Goal: Task Accomplishment & Management: Use online tool/utility

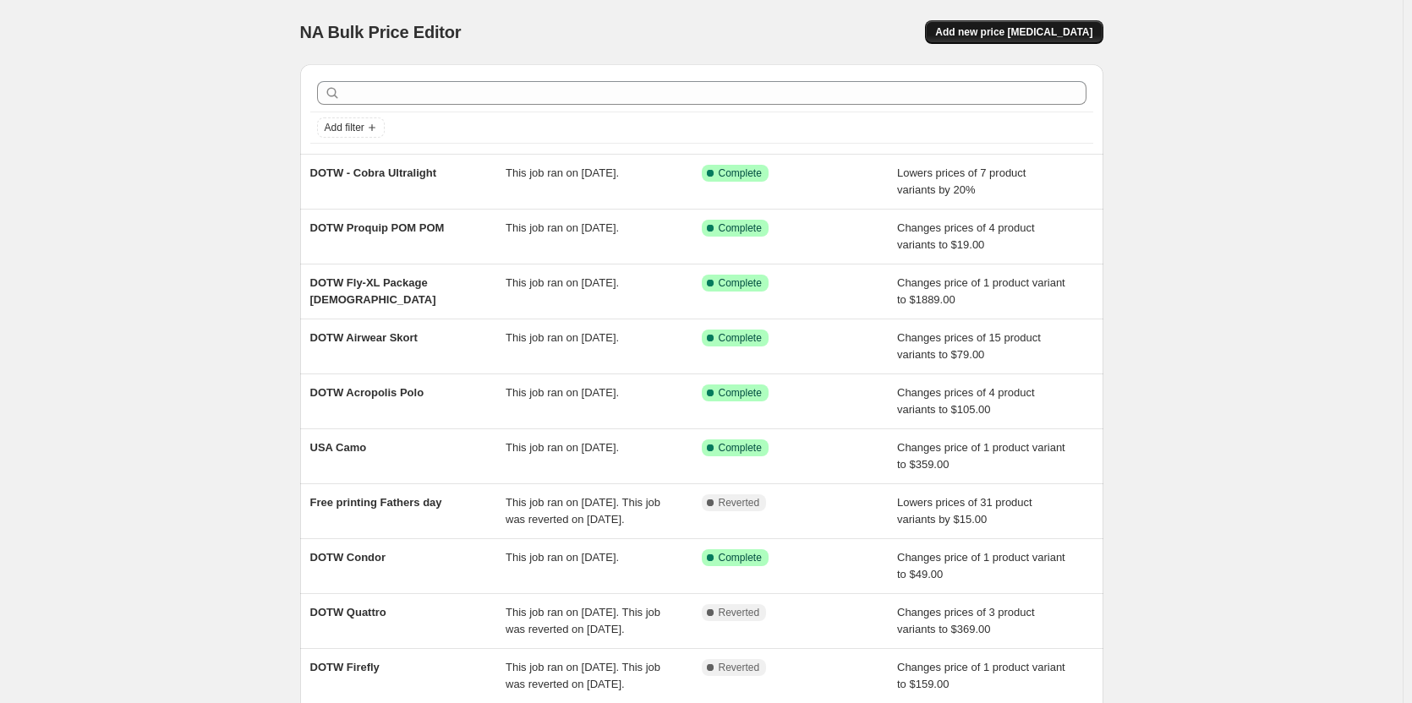
click at [1042, 29] on span "Add new price [MEDICAL_DATA]" at bounding box center [1013, 32] width 157 height 14
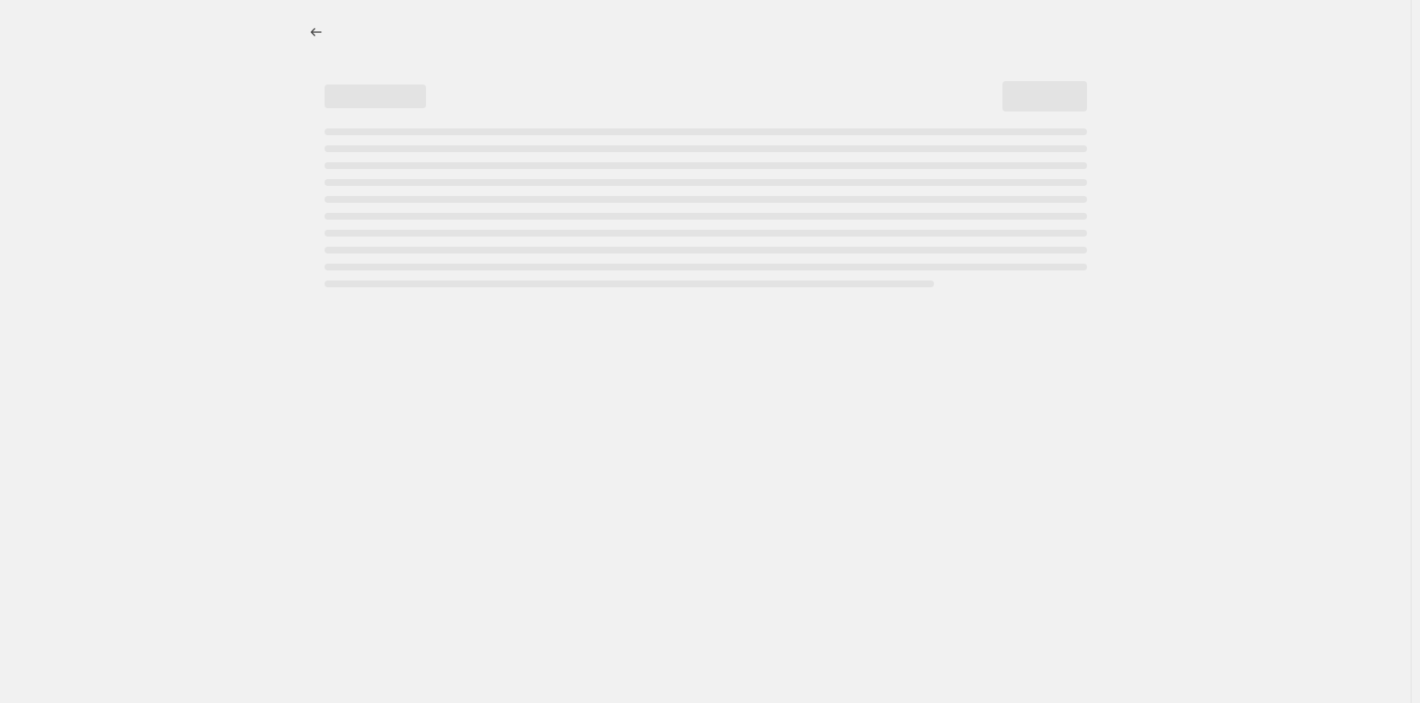
select select "percentage"
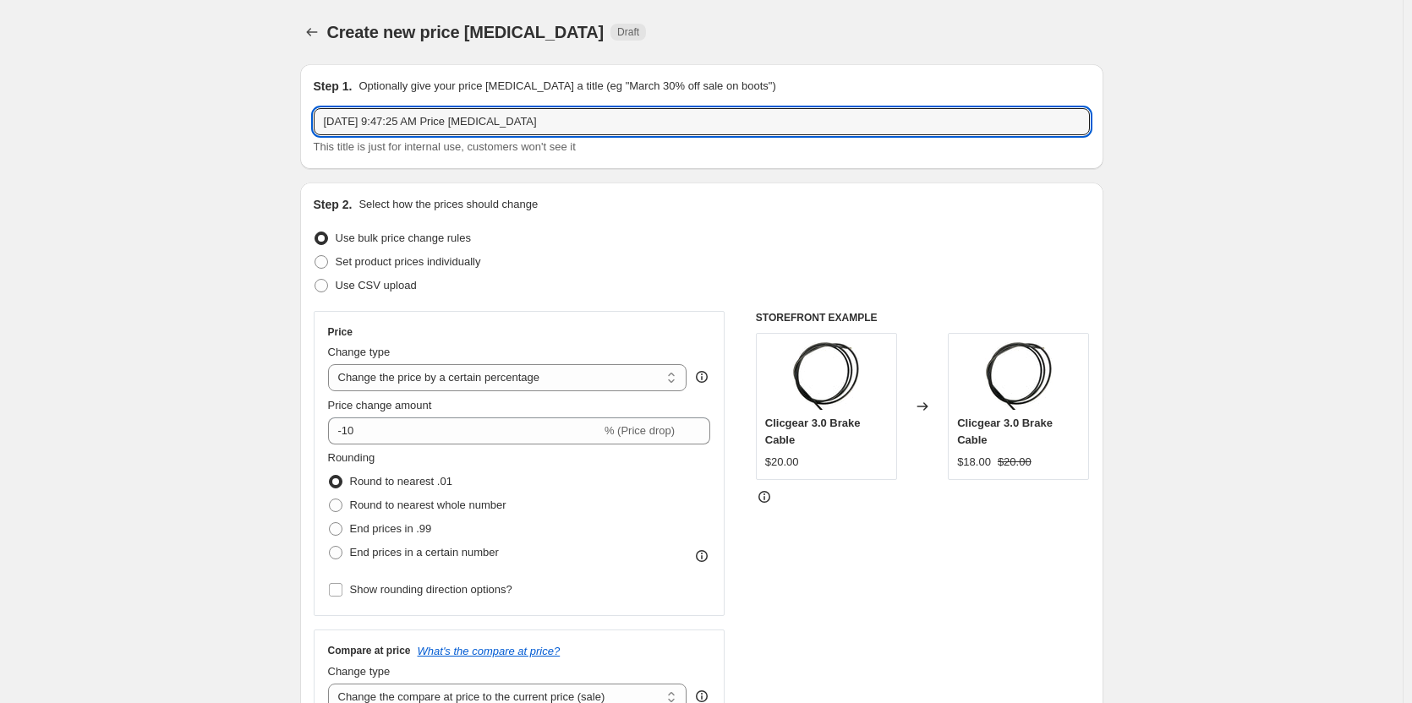
drag, startPoint x: 652, startPoint y: 128, endPoint x: 172, endPoint y: 147, distance: 479.7
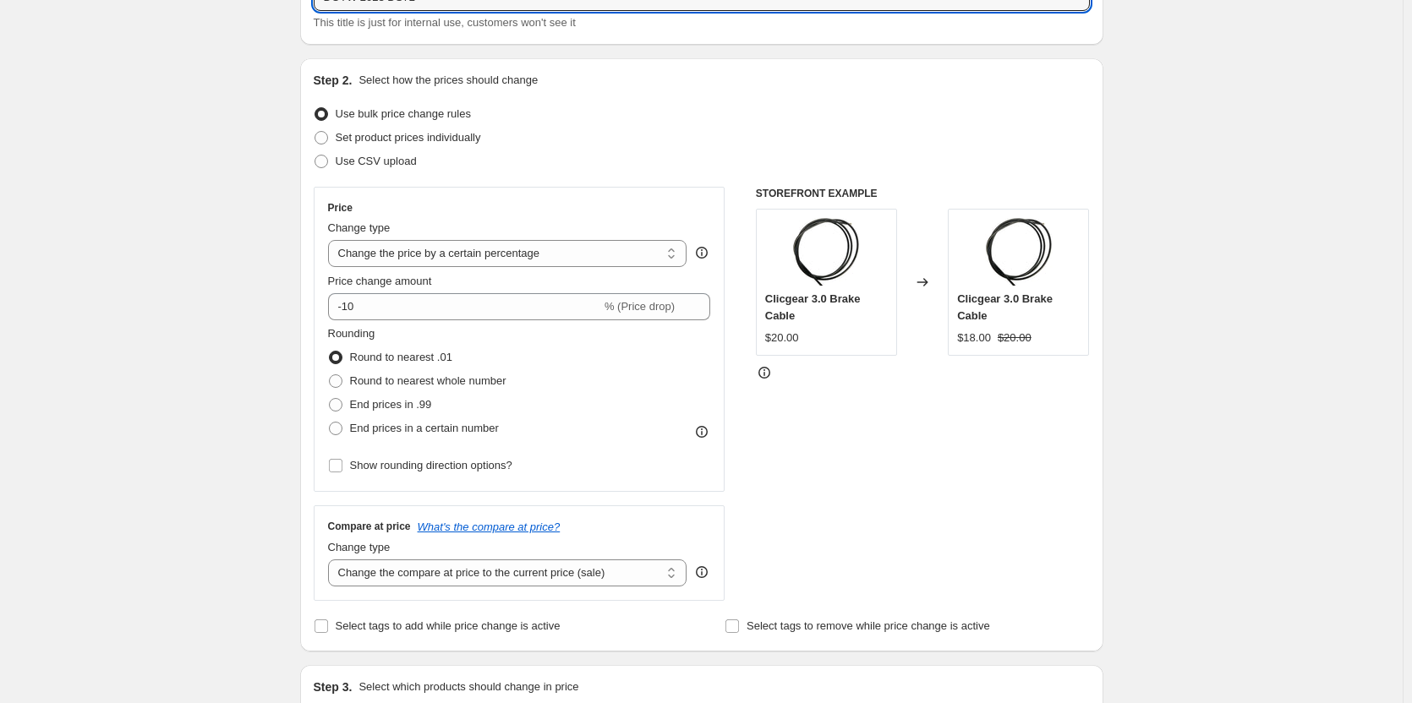
scroll to position [169, 0]
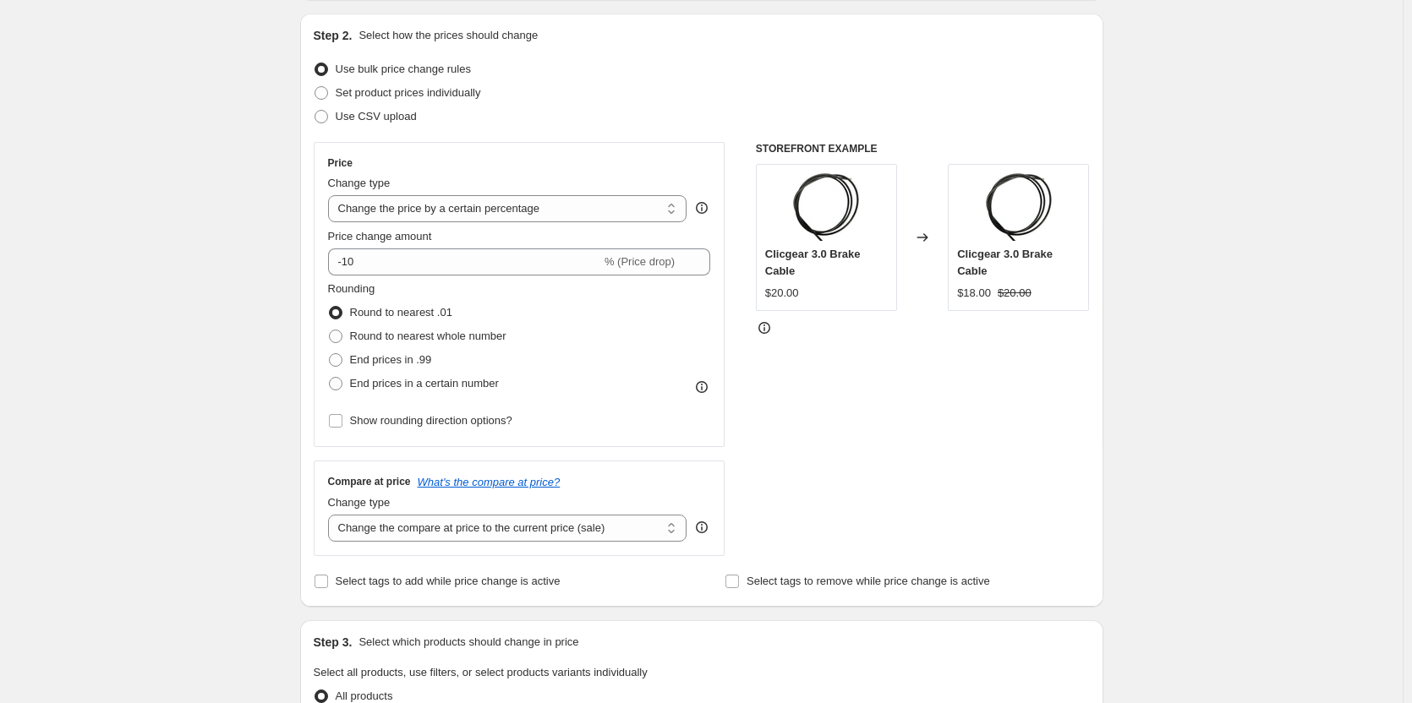
type input "DOTW 2023 DS72"
click at [573, 226] on div "Price Change type Change the price to a certain amount Change the price by a ce…" at bounding box center [519, 294] width 383 height 276
click at [599, 208] on select "Change the price to a certain amount Change the price by a certain amount Chang…" at bounding box center [507, 208] width 359 height 27
select select "to"
click at [331, 195] on select "Change the price to a certain amount Change the price by a certain amount Chang…" at bounding box center [507, 208] width 359 height 27
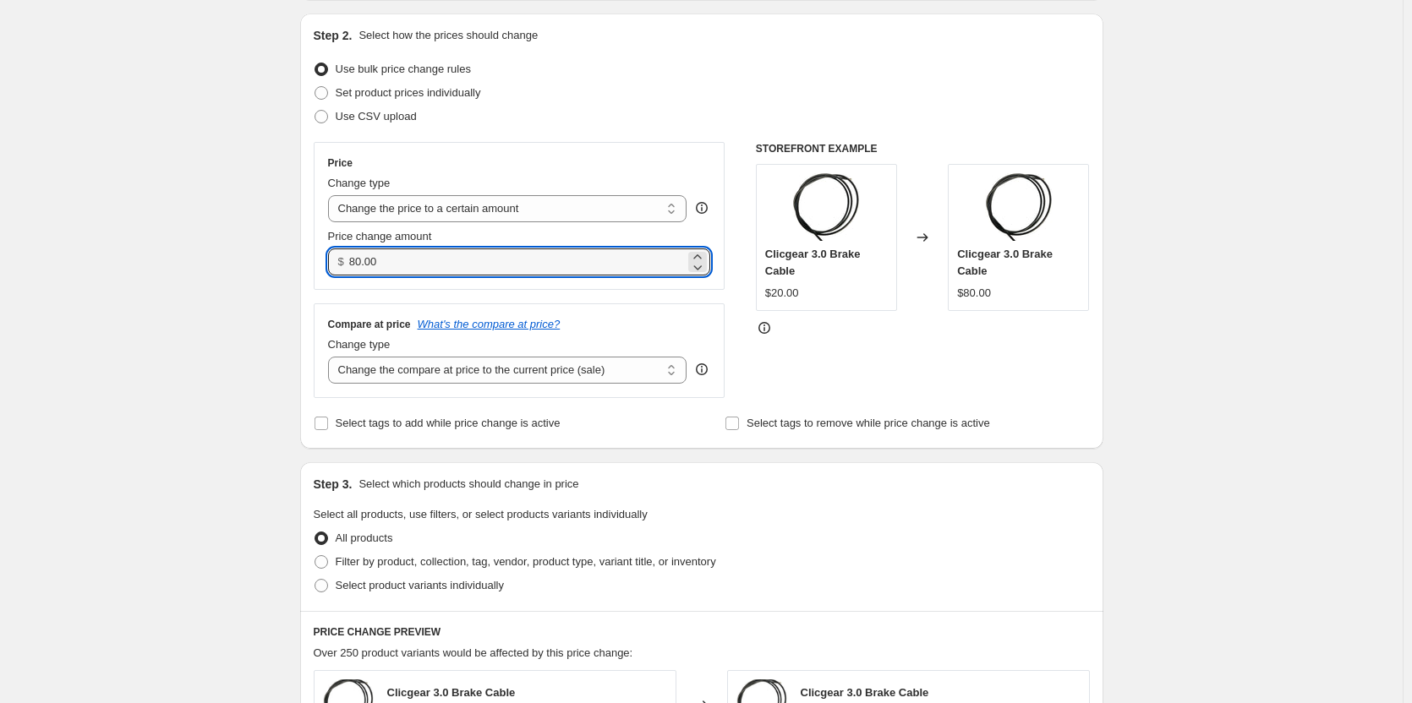
drag, startPoint x: 506, startPoint y: 267, endPoint x: 269, endPoint y: 274, distance: 237.7
click at [269, 274] on div "Create new price [MEDICAL_DATA]. This page is ready Create new price [MEDICAL_D…" at bounding box center [701, 597] width 1403 height 1533
type input "499.00"
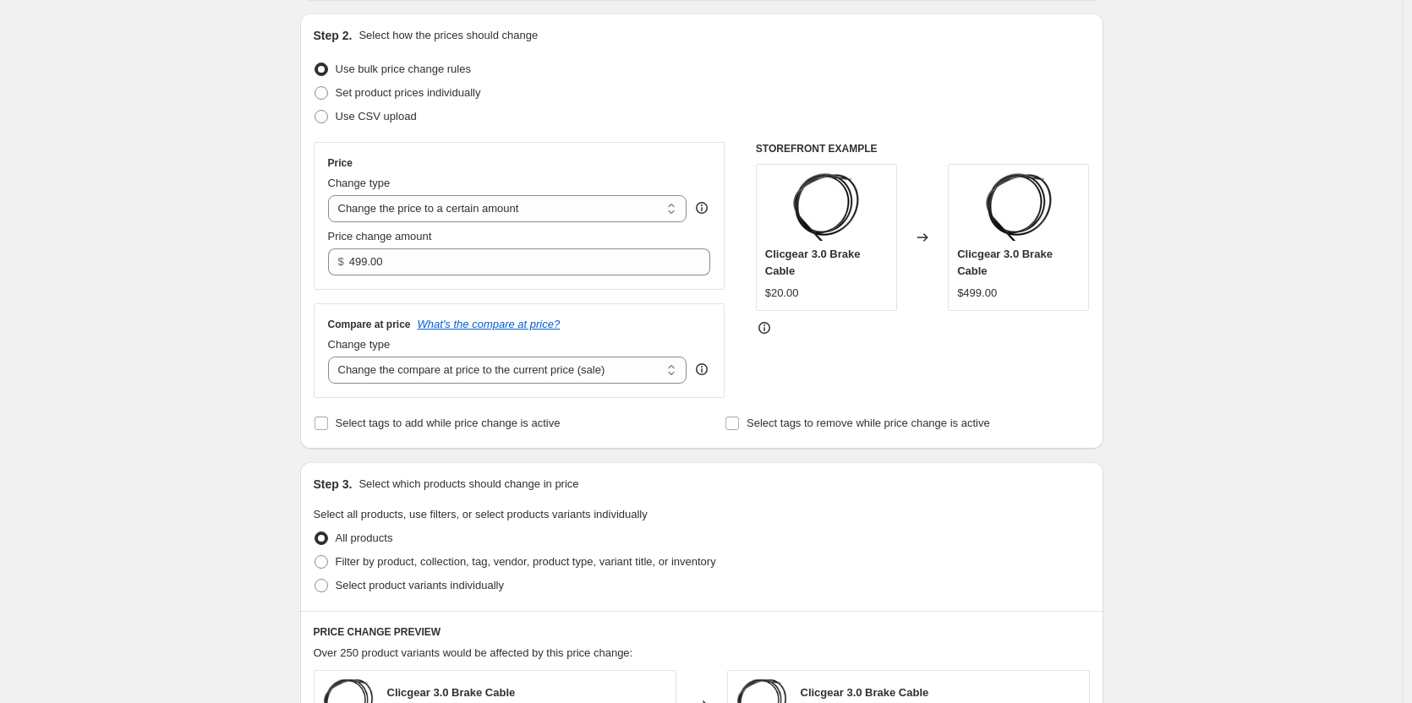
click at [183, 293] on div "Create new price [MEDICAL_DATA]. This page is ready Create new price [MEDICAL_D…" at bounding box center [701, 597] width 1403 height 1533
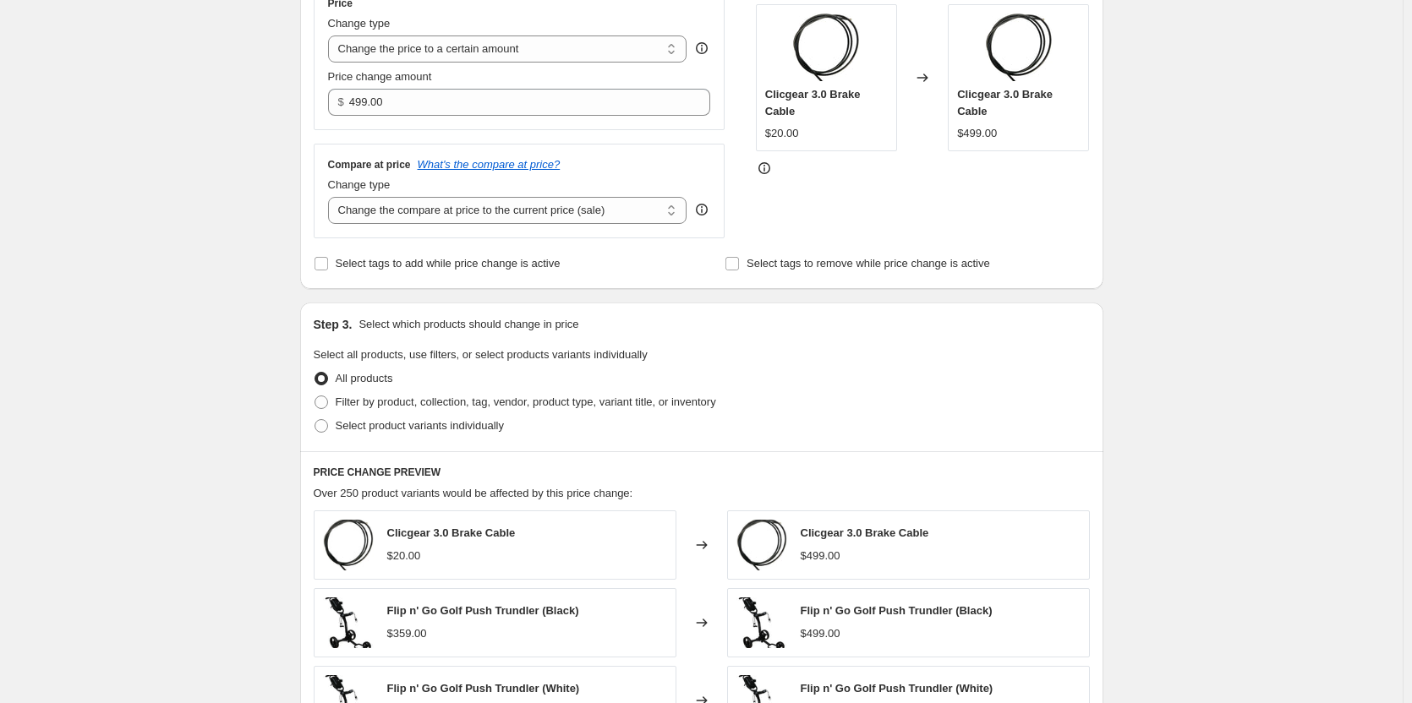
scroll to position [507, 0]
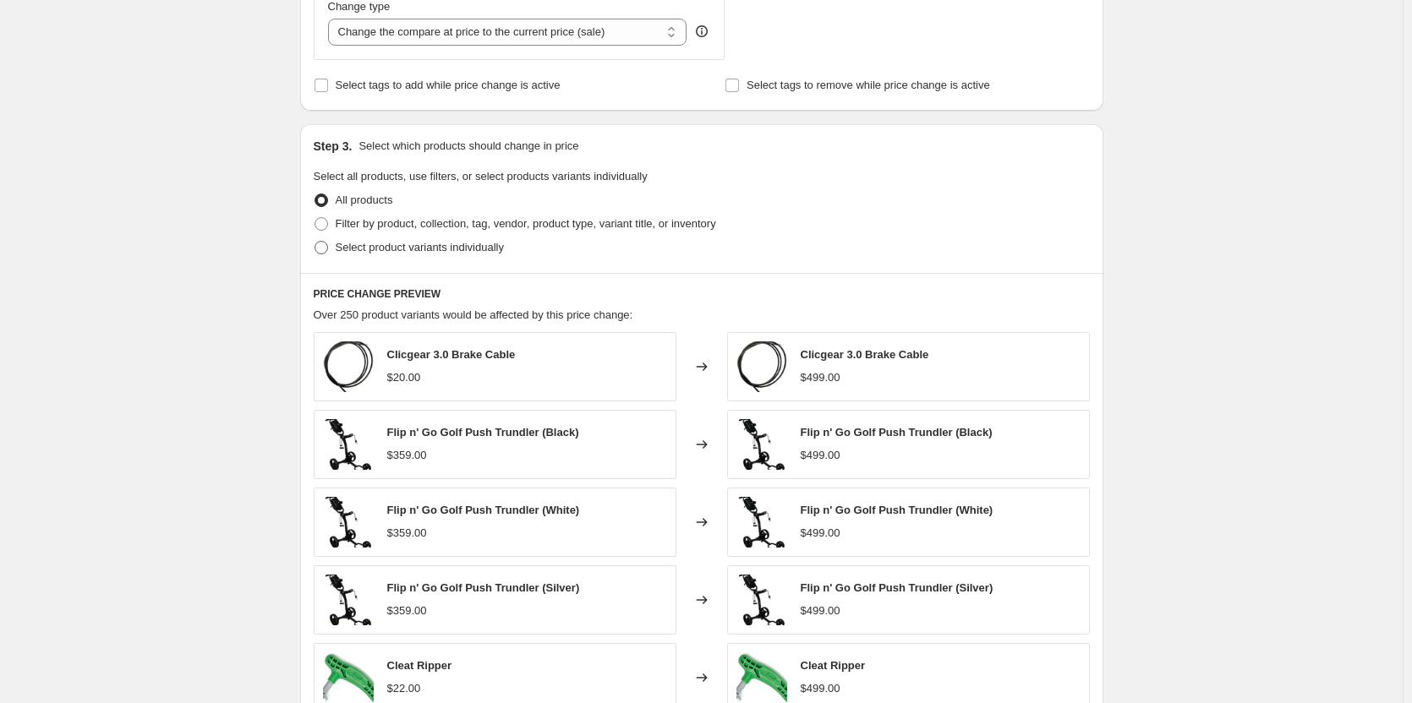
click at [473, 250] on span "Select product variants individually" at bounding box center [420, 247] width 168 height 13
click at [315, 242] on input "Select product variants individually" at bounding box center [314, 241] width 1 height 1
radio input "true"
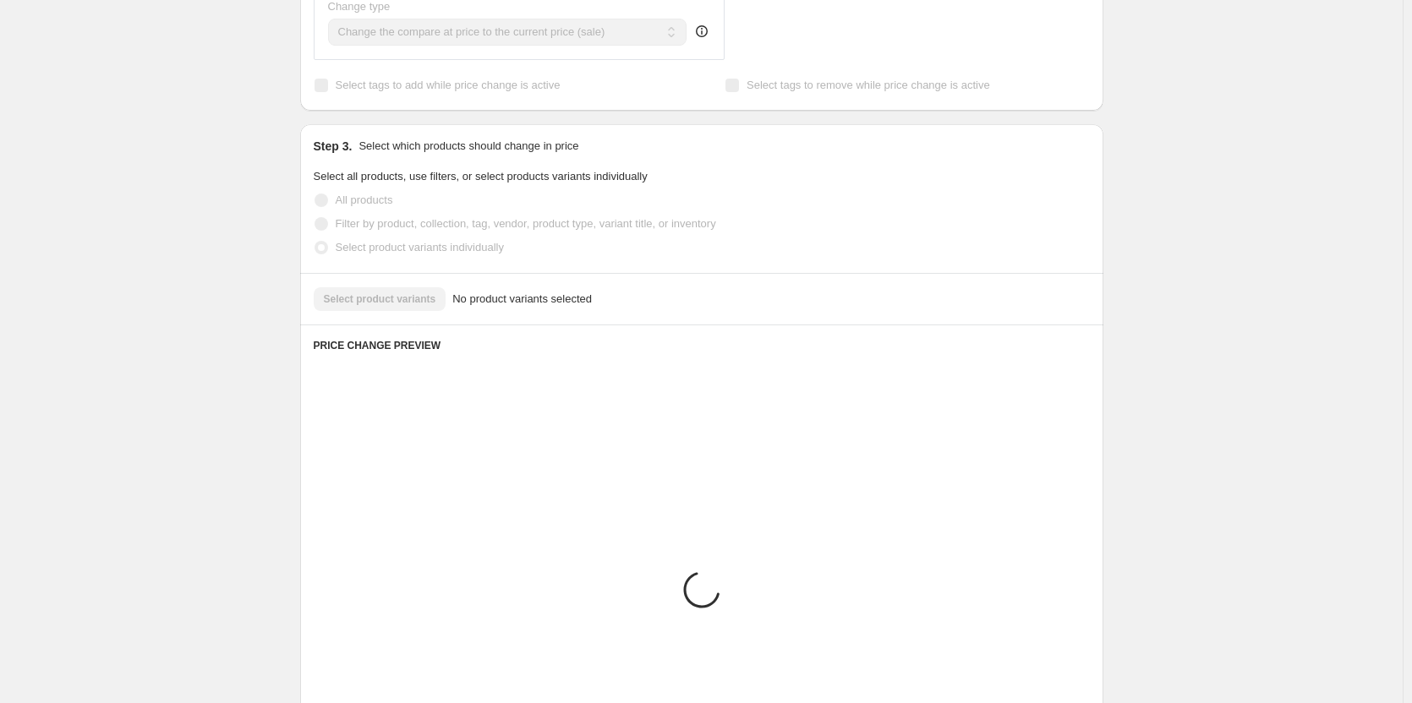
scroll to position [455, 0]
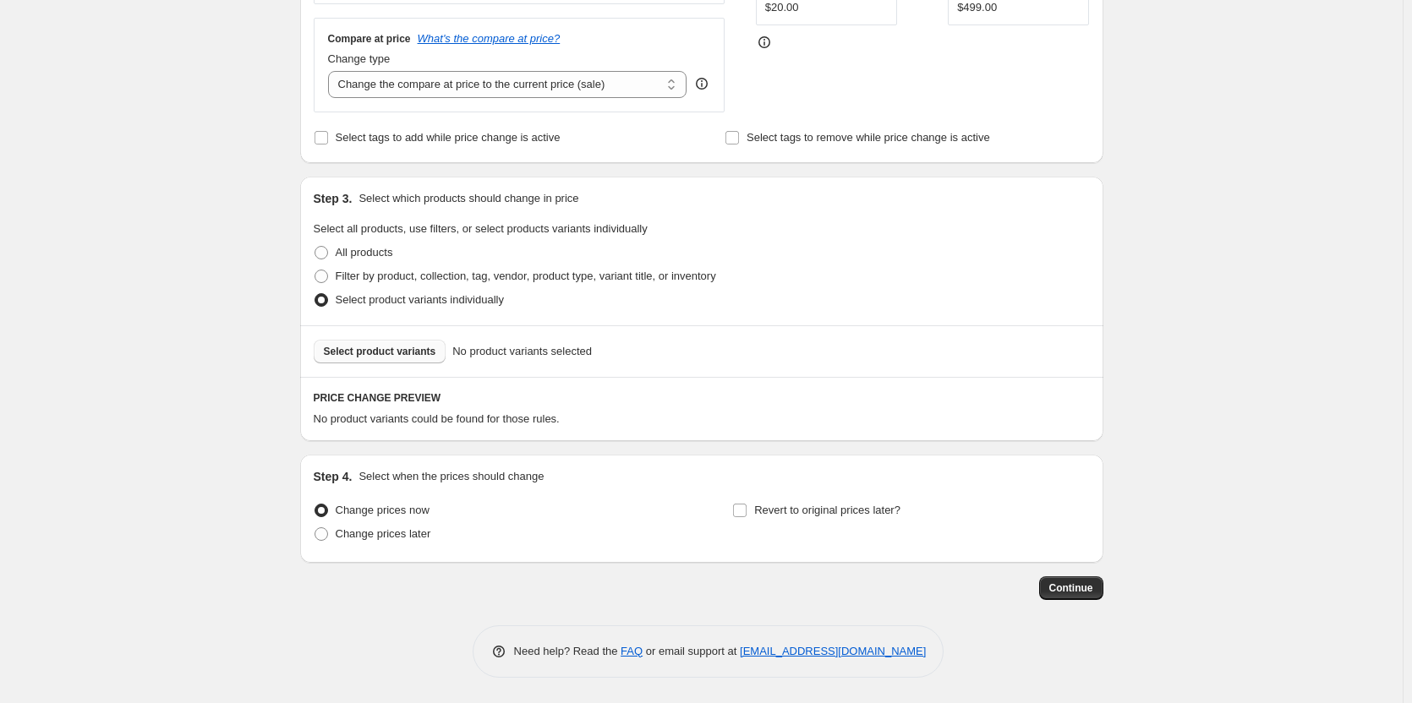
click at [387, 342] on button "Select product variants" at bounding box center [380, 352] width 133 height 24
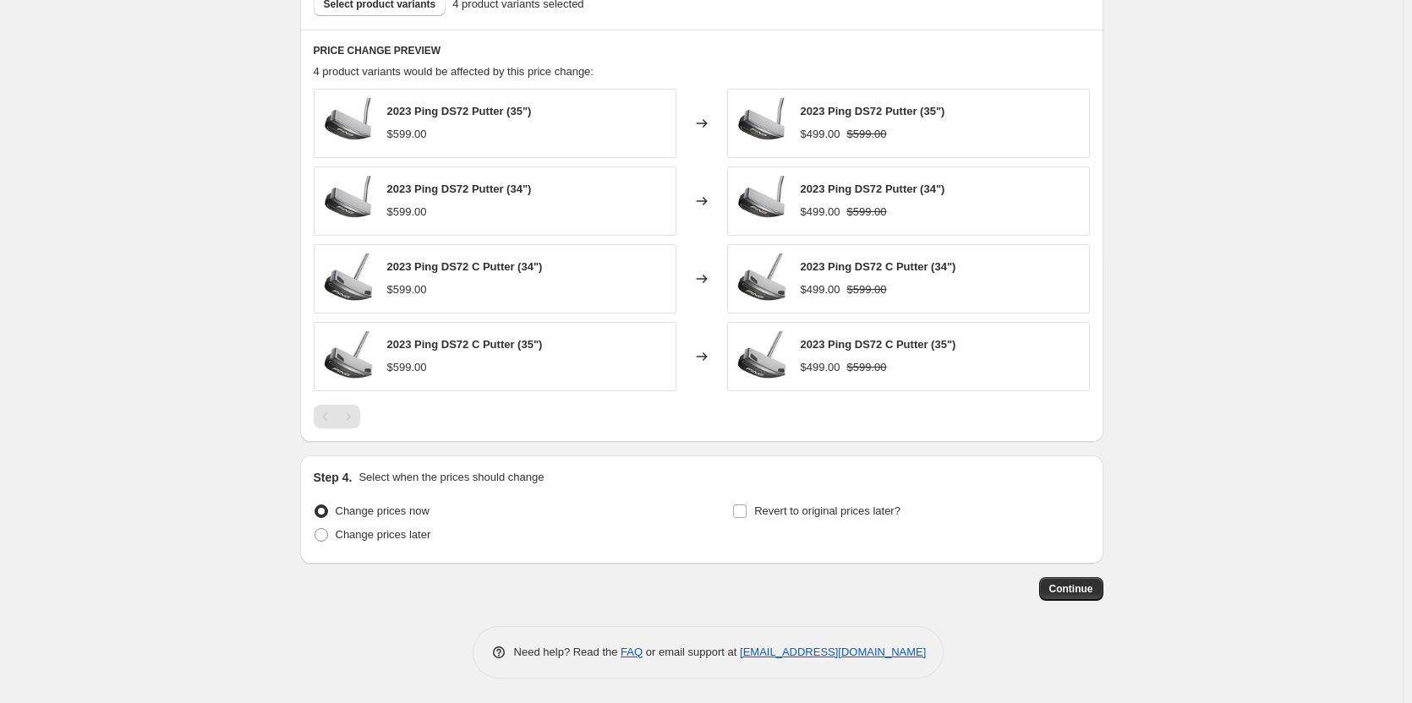
scroll to position [803, 0]
click at [1093, 583] on span "Continue" at bounding box center [1071, 589] width 44 height 14
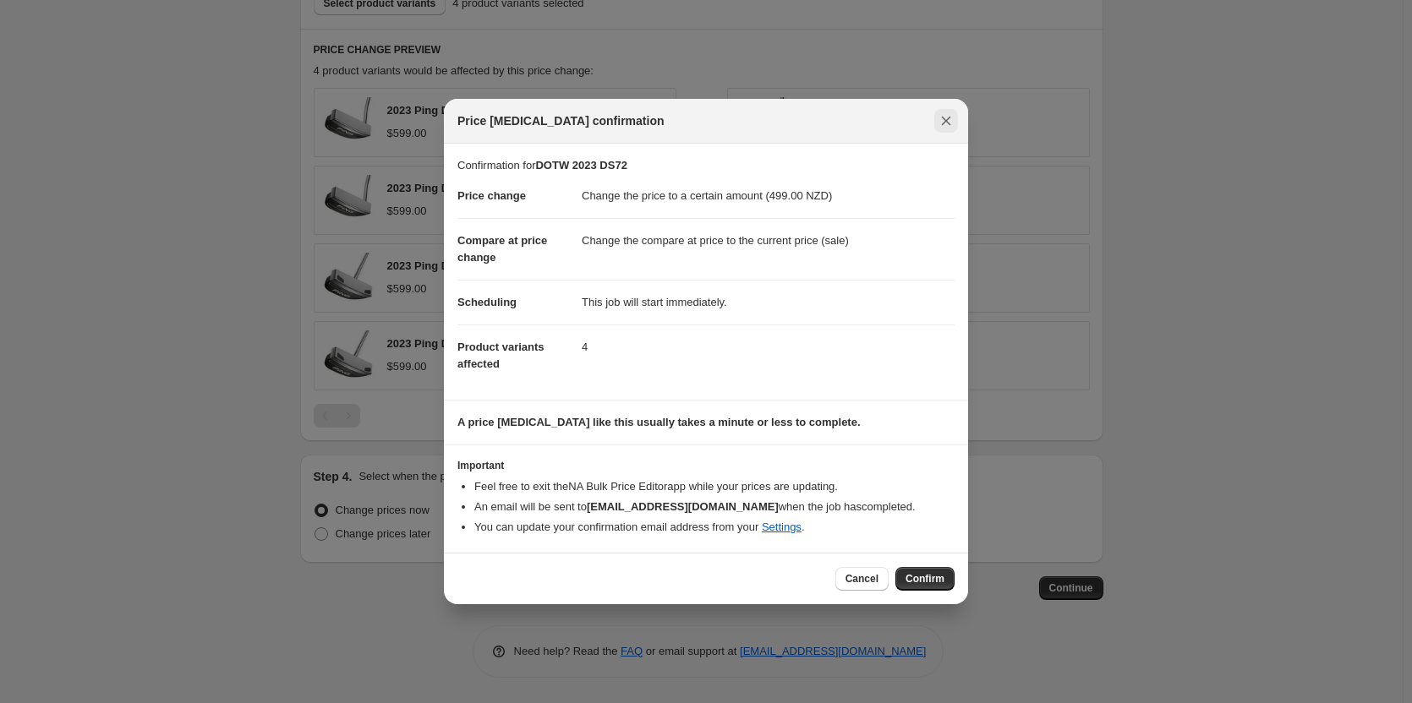
click at [954, 118] on icon "Close" at bounding box center [946, 120] width 17 height 17
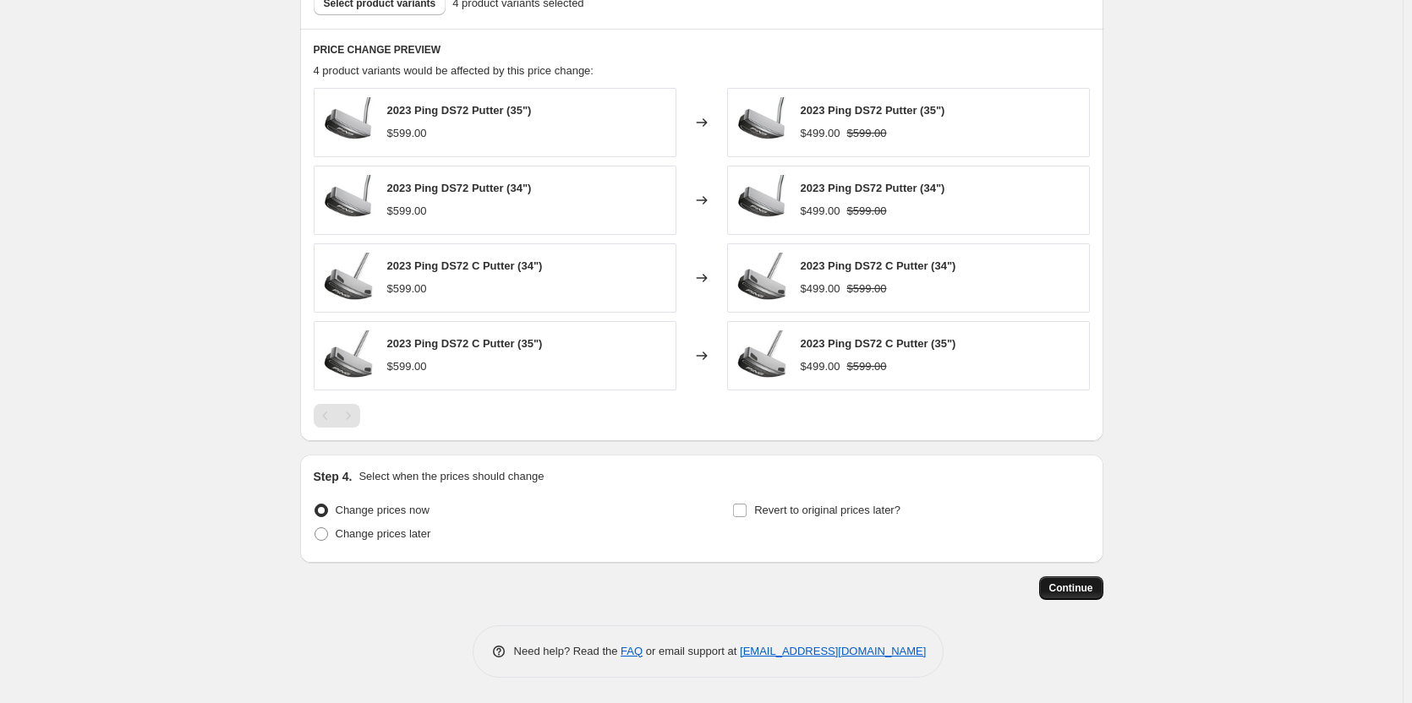
click at [1070, 591] on span "Continue" at bounding box center [1071, 589] width 44 height 14
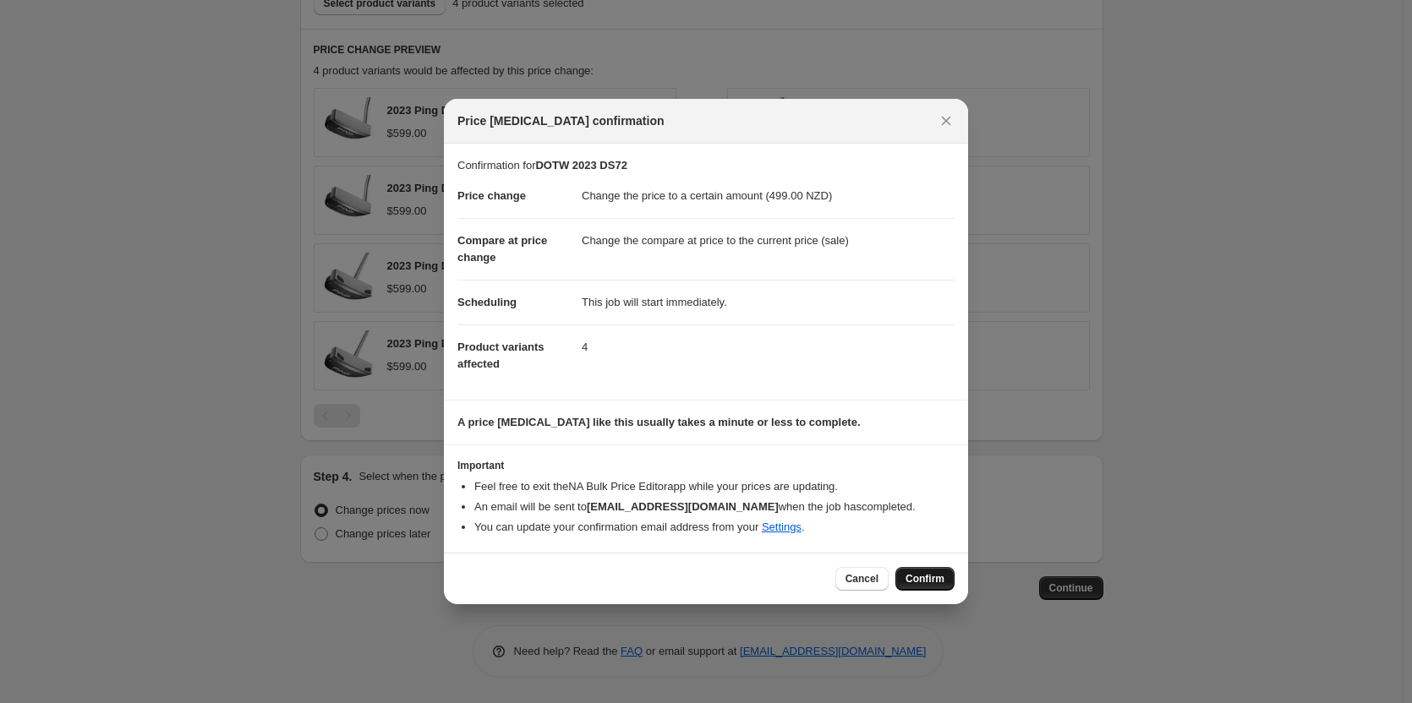
click at [942, 584] on span "Confirm" at bounding box center [924, 579] width 39 height 14
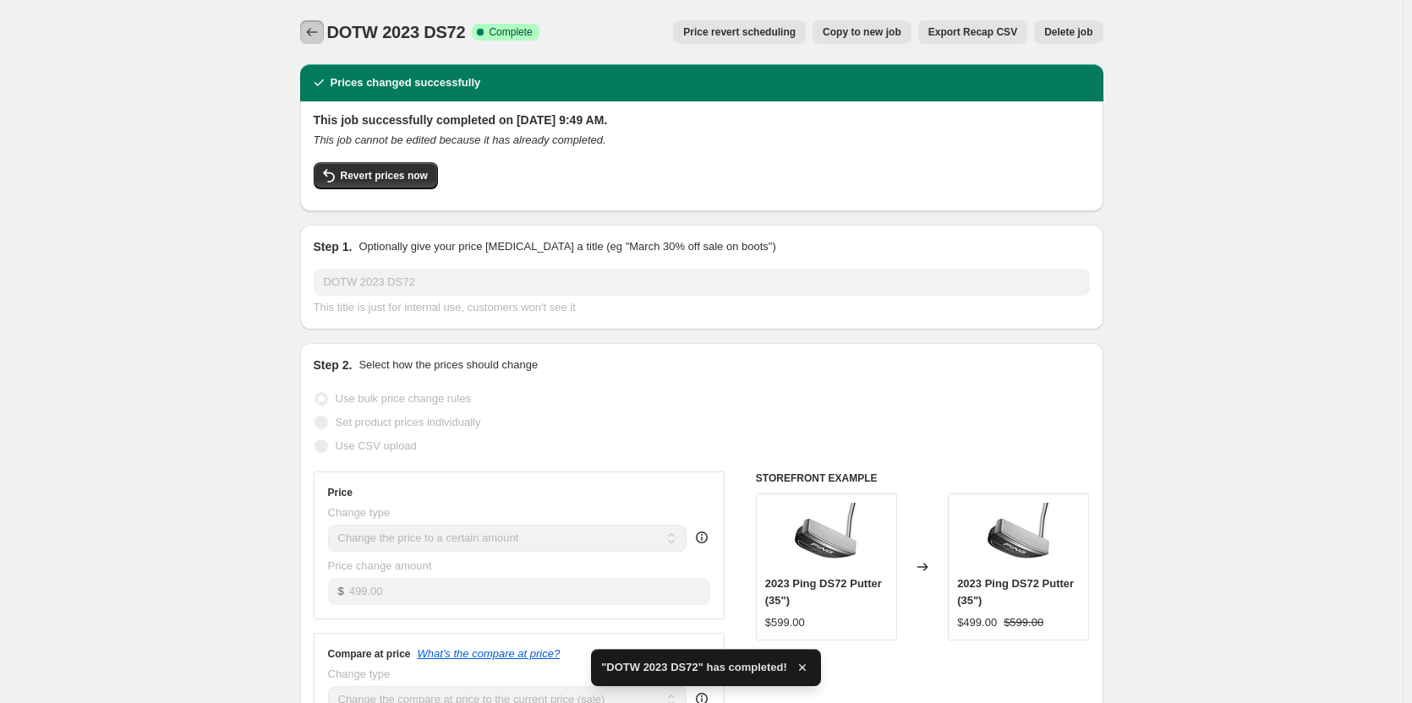
click at [308, 22] on button "Price change jobs" at bounding box center [312, 32] width 24 height 24
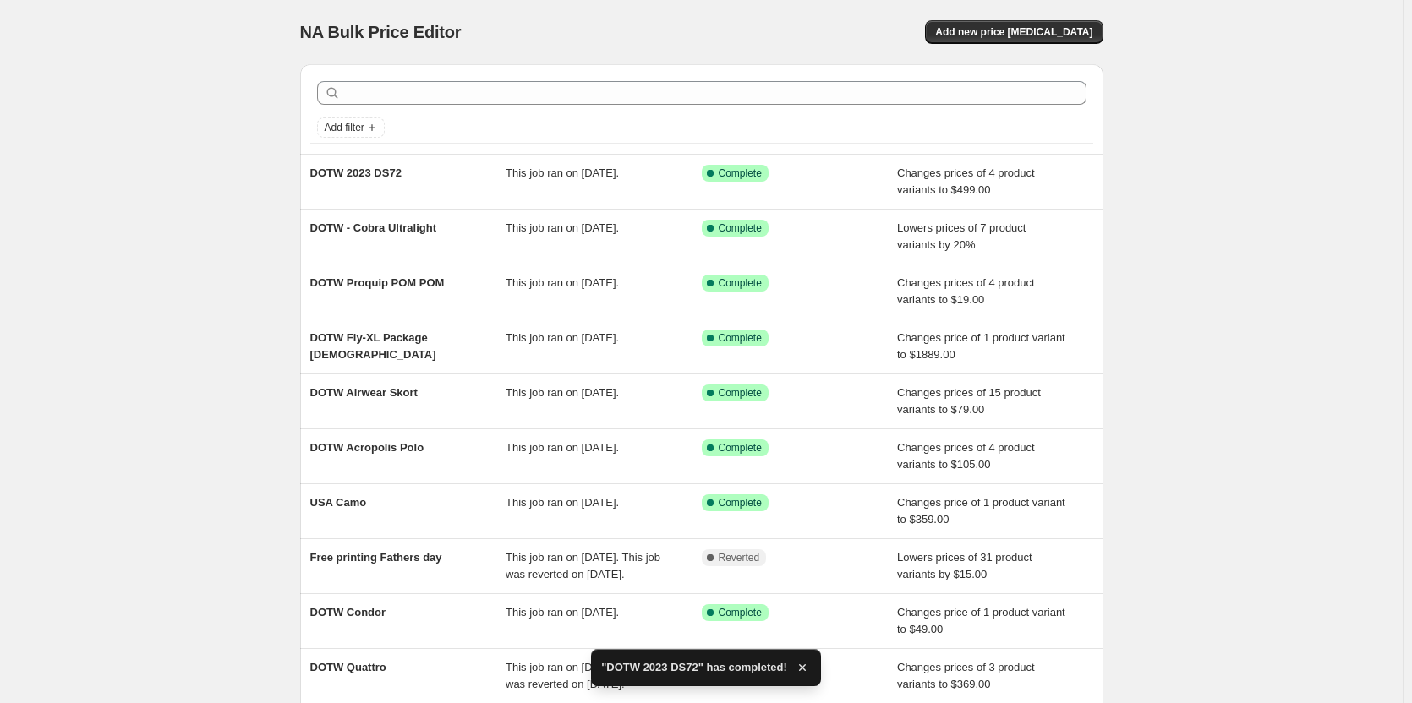
drag, startPoint x: 1077, startPoint y: 75, endPoint x: 1253, endPoint y: 2, distance: 190.6
click at [1253, 2] on div "NA Bulk Price Editor. This page is ready NA Bulk Price Editor Add new price [ME…" at bounding box center [701, 435] width 1403 height 871
click at [1063, 28] on span "Add new price [MEDICAL_DATA]" at bounding box center [1013, 32] width 157 height 14
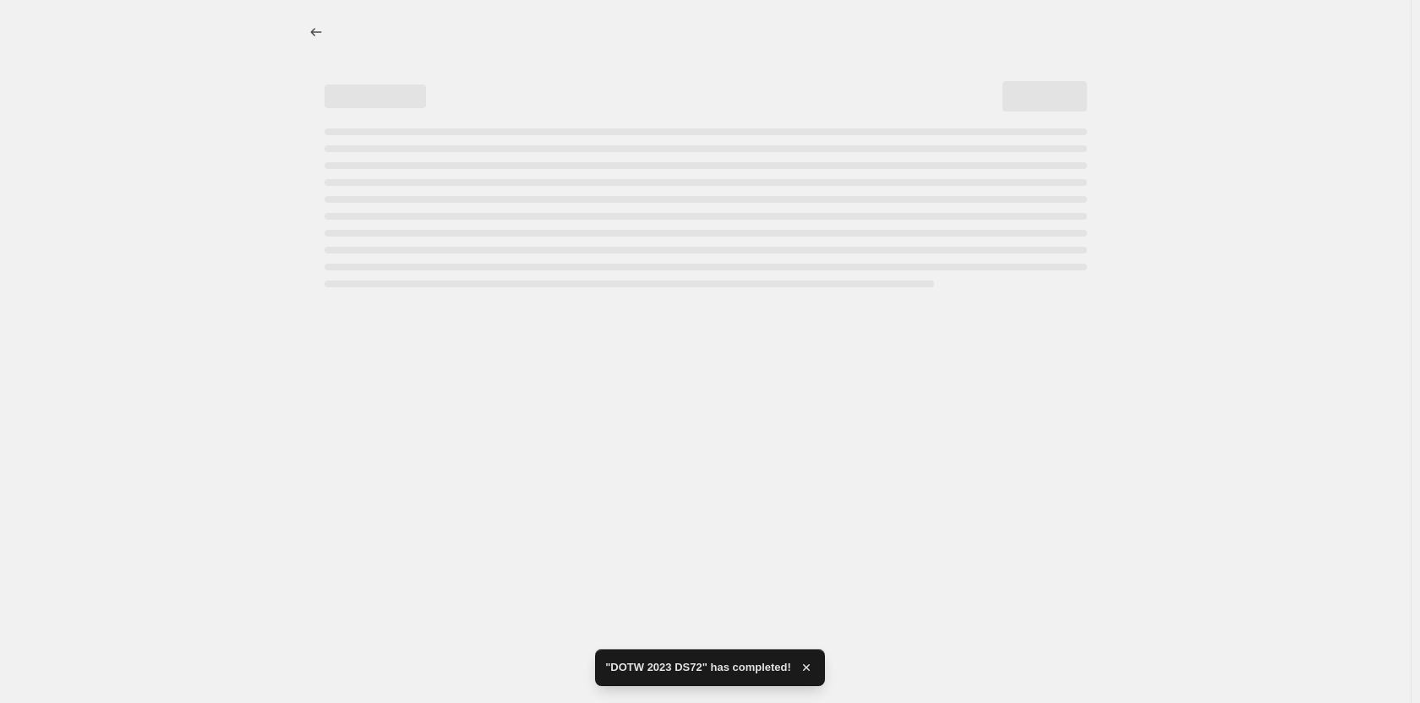
select select "percentage"
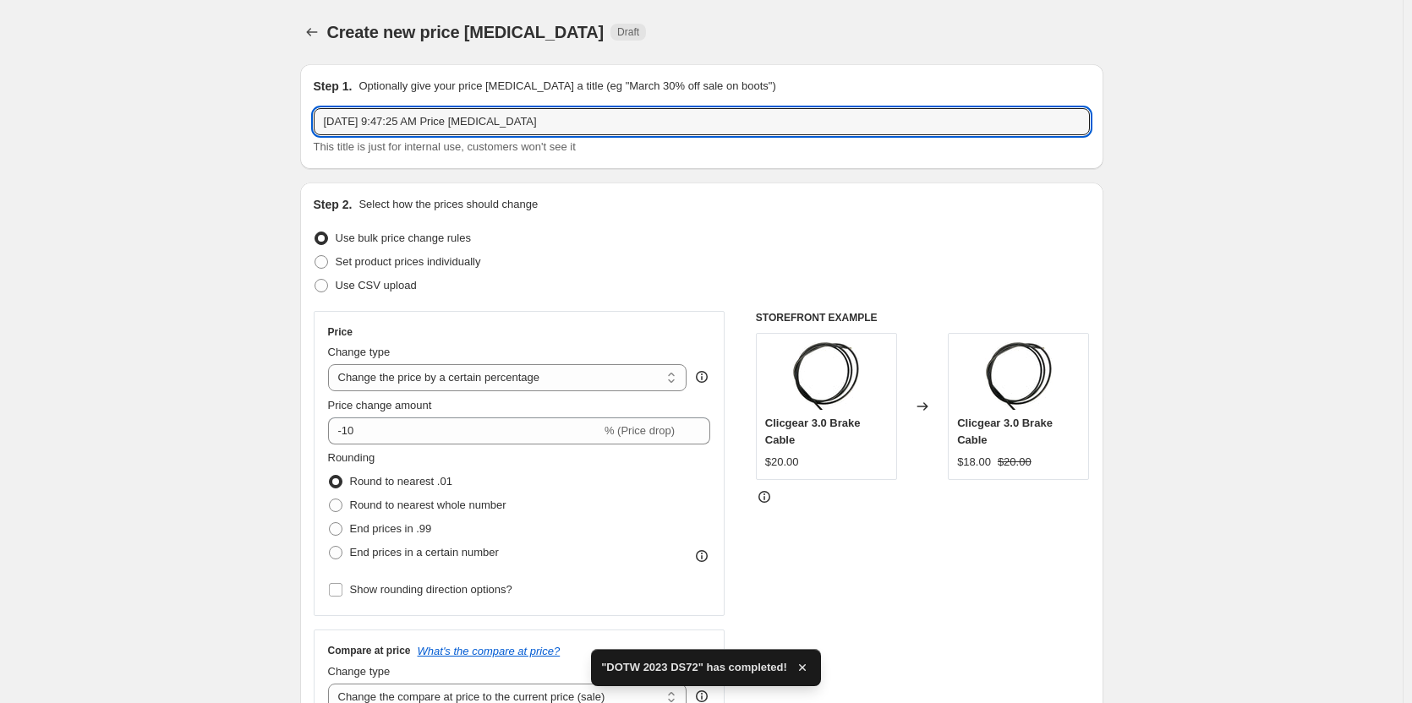
drag, startPoint x: 585, startPoint y: 115, endPoint x: 233, endPoint y: 137, distance: 352.4
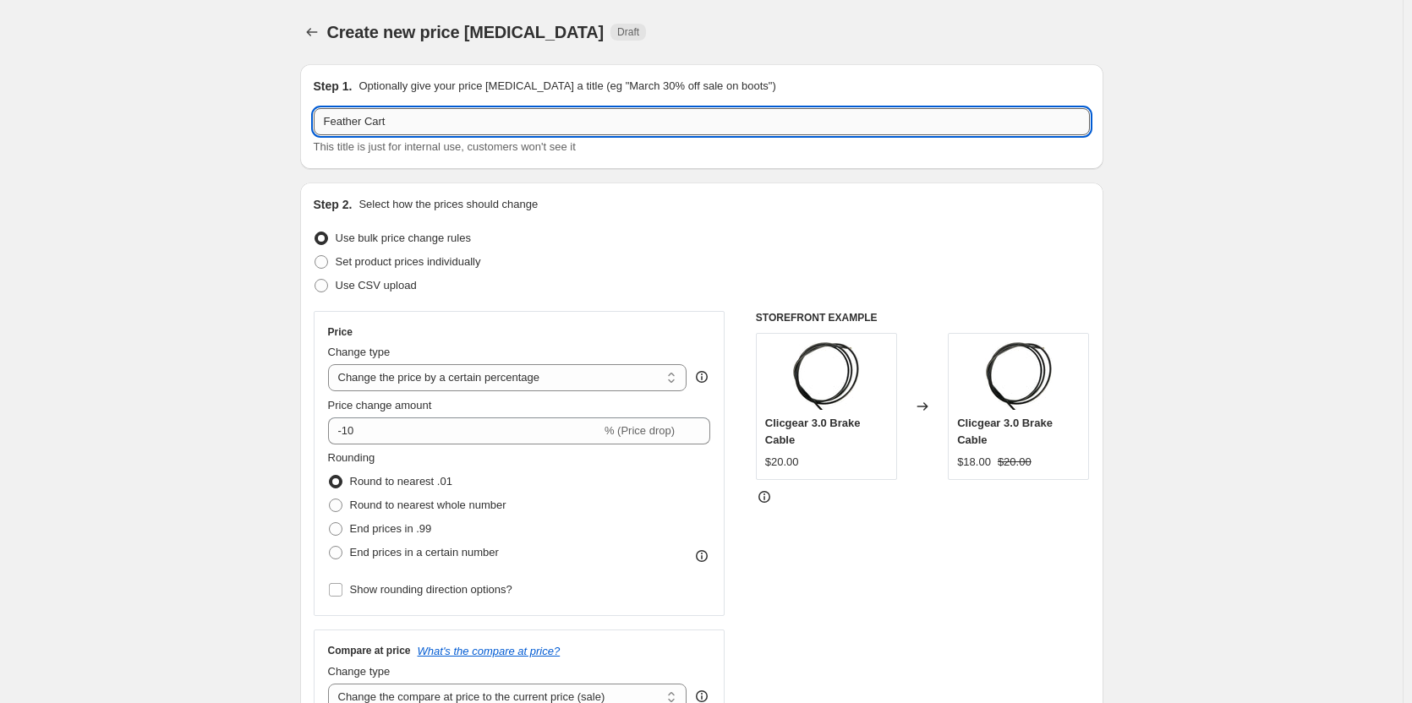
click at [322, 120] on input "Feather Cart" at bounding box center [702, 121] width 776 height 27
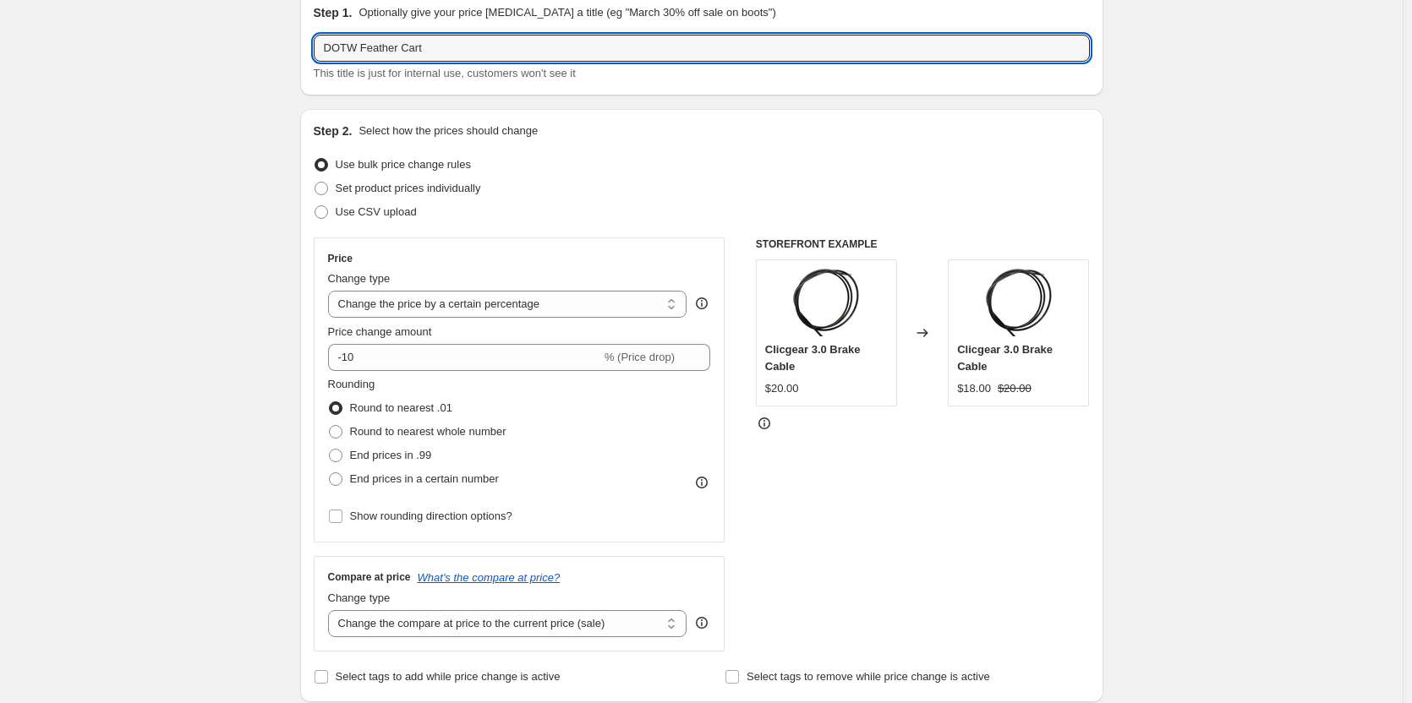
scroll to position [169, 0]
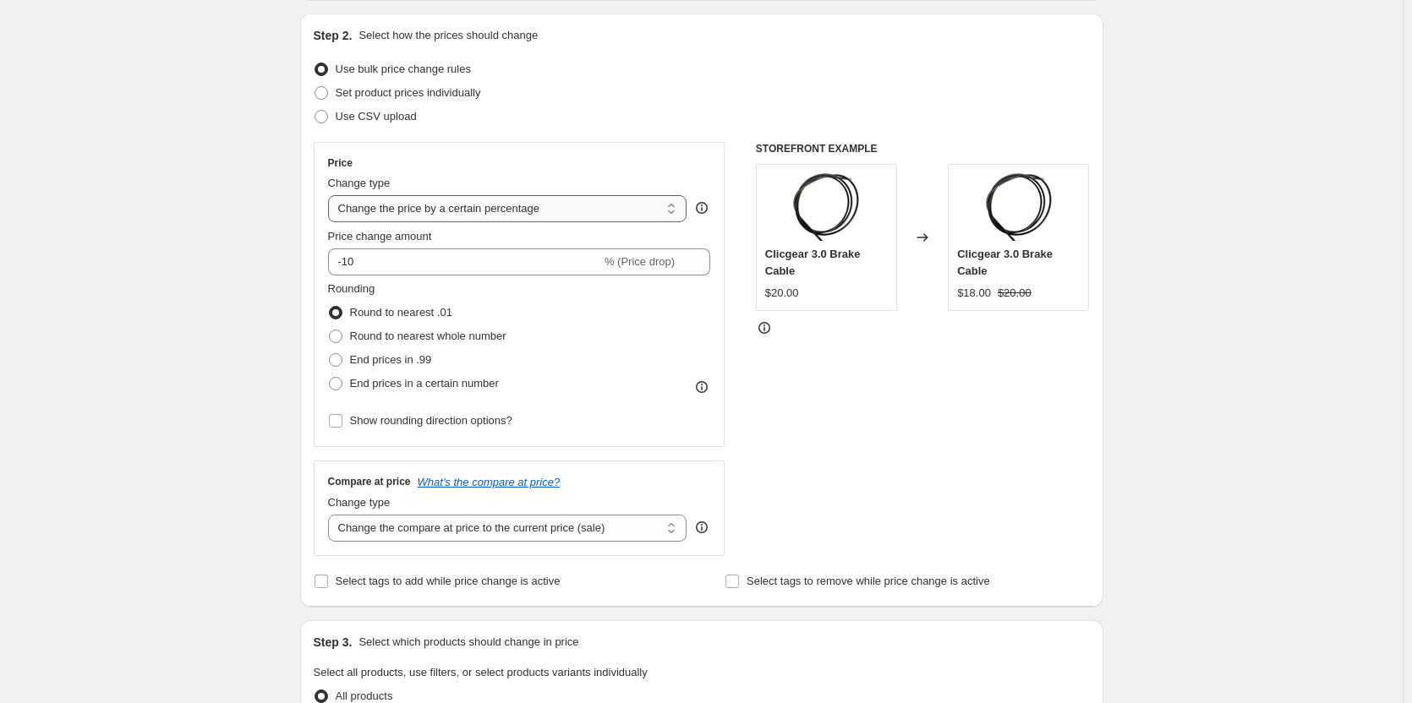
type input "DOTW Feather Cart"
click at [523, 212] on select "Change the price to a certain amount Change the price by a certain amount Chang…" at bounding box center [507, 208] width 359 height 27
select select "to"
click at [331, 195] on select "Change the price to a certain amount Change the price by a certain amount Chang…" at bounding box center [507, 208] width 359 height 27
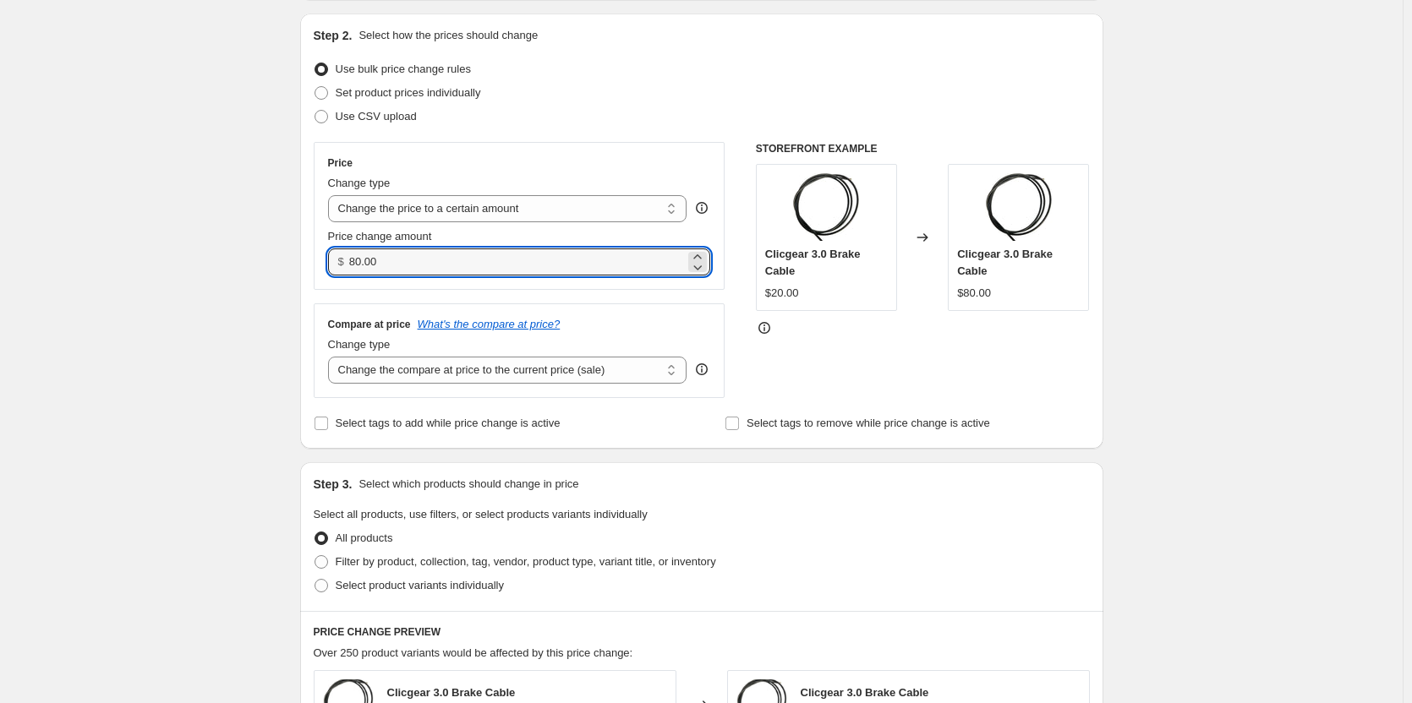
drag, startPoint x: 413, startPoint y: 264, endPoint x: 264, endPoint y: 268, distance: 149.7
click at [265, 268] on div "Create new price [MEDICAL_DATA]. This page is ready Create new price [MEDICAL_D…" at bounding box center [701, 597] width 1403 height 1533
drag, startPoint x: 361, startPoint y: 258, endPoint x: 342, endPoint y: 263, distance: 19.3
click at [345, 259] on div "$ 0249" at bounding box center [519, 262] width 383 height 27
type input "249.00"
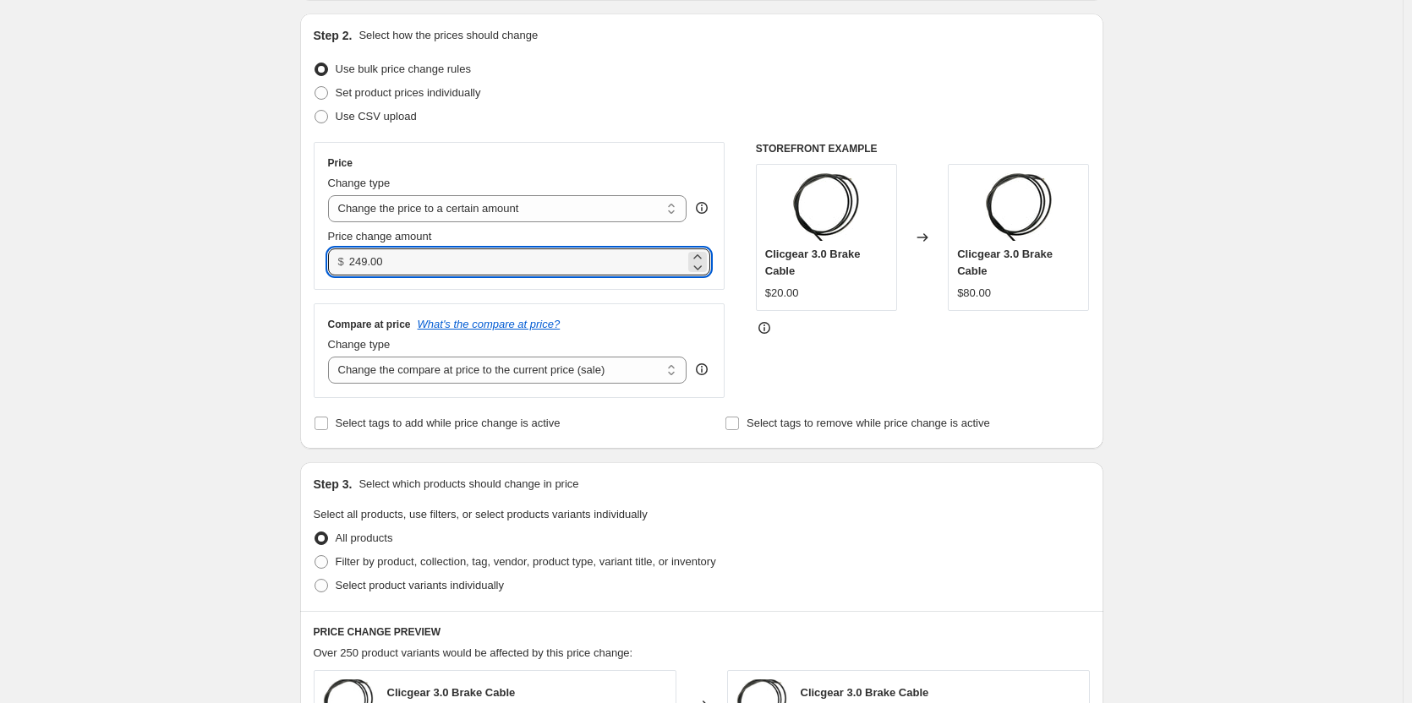
click at [198, 293] on div "Create new price [MEDICAL_DATA]. This page is ready Create new price [MEDICAL_D…" at bounding box center [701, 597] width 1403 height 1533
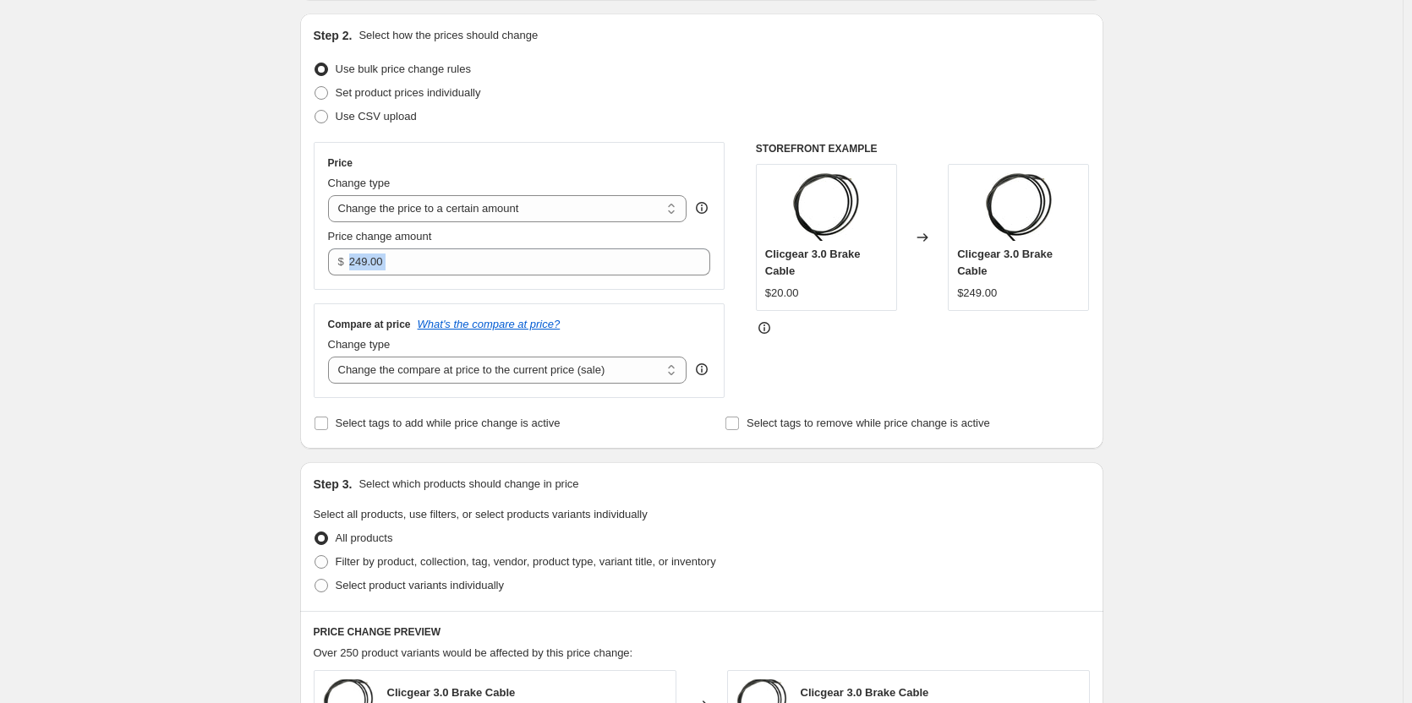
click at [152, 296] on div "Create new price [MEDICAL_DATA]. This page is ready Create new price [MEDICAL_D…" at bounding box center [701, 597] width 1403 height 1533
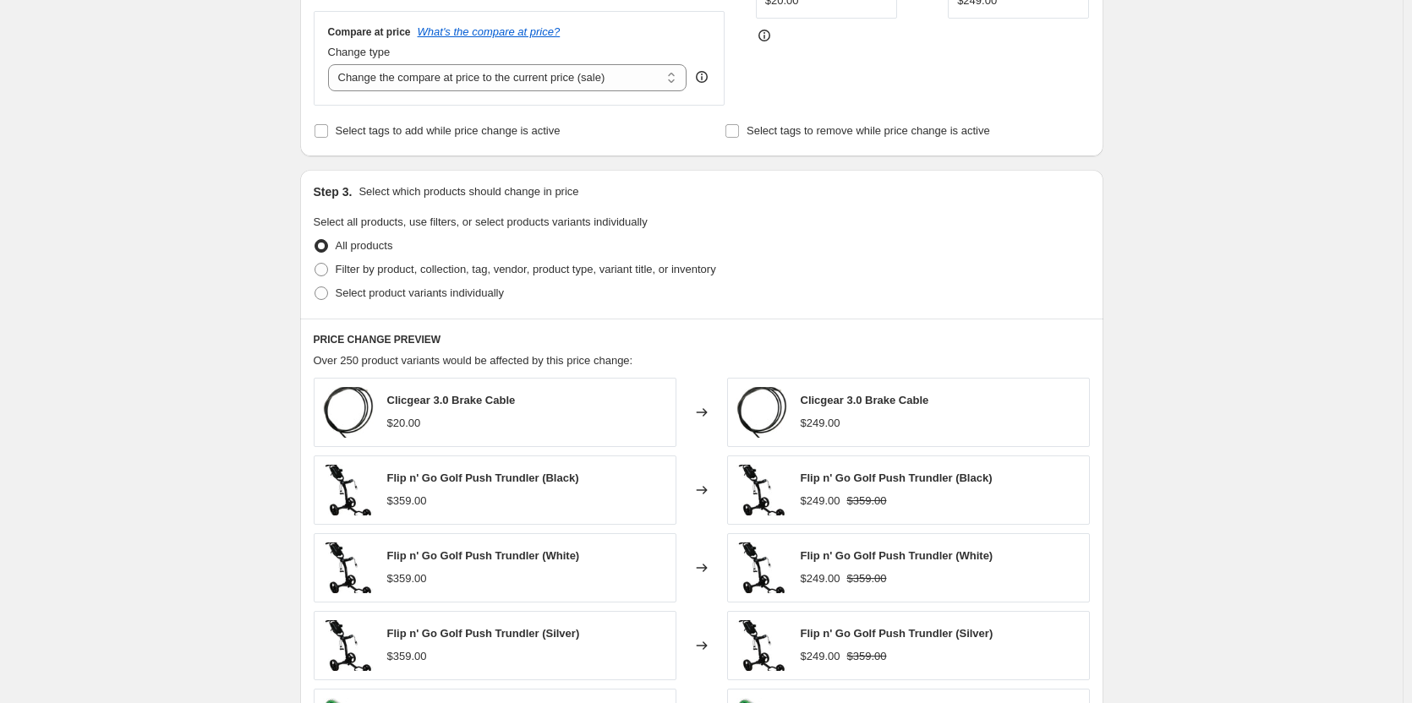
scroll to position [592, 0]
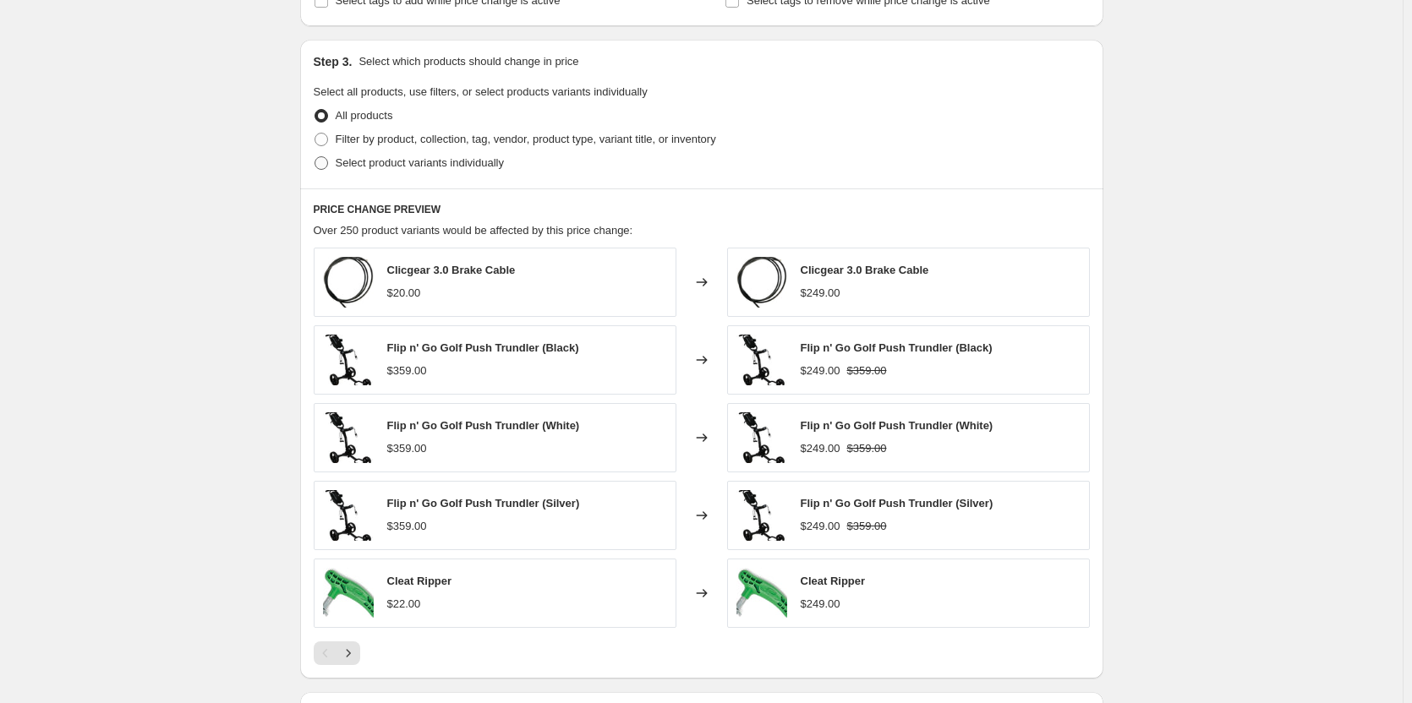
click at [417, 158] on span "Select product variants individually" at bounding box center [420, 162] width 168 height 13
click at [315, 157] on input "Select product variants individually" at bounding box center [314, 156] width 1 height 1
radio input "true"
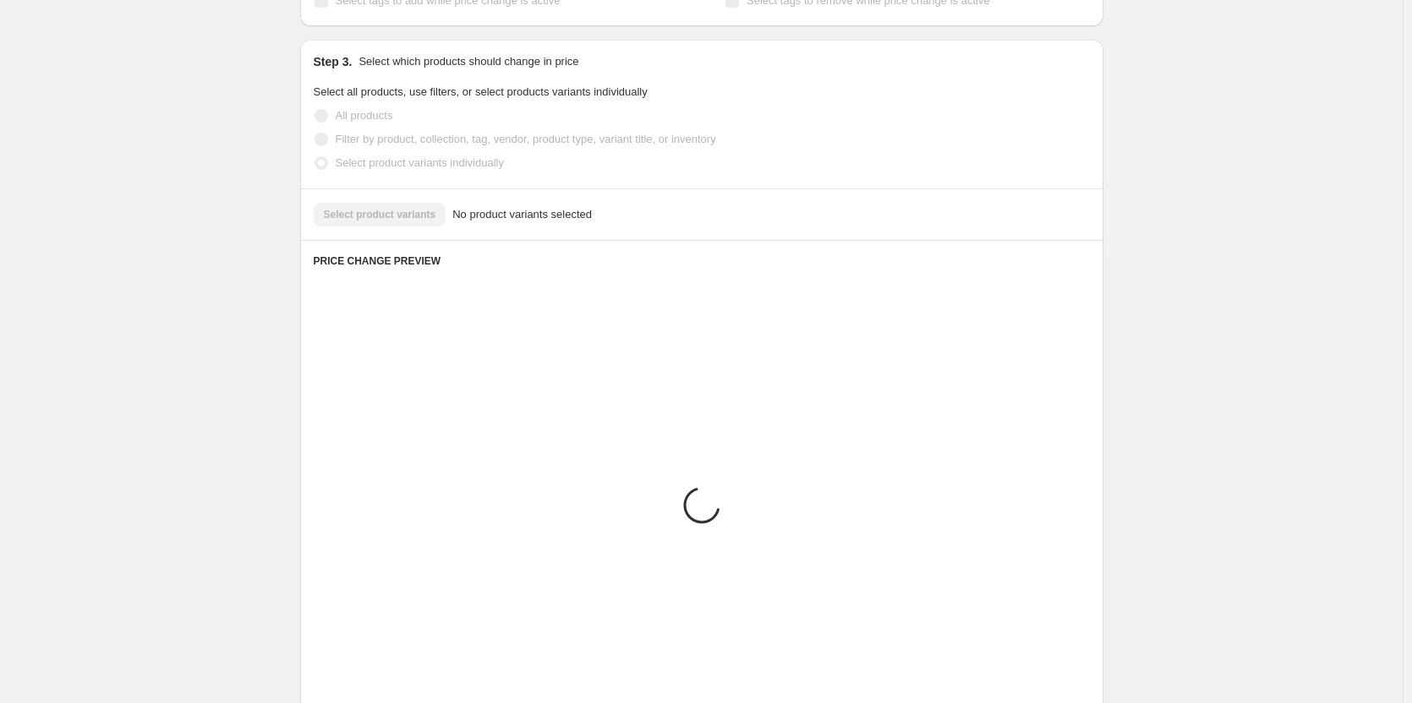
scroll to position [455, 0]
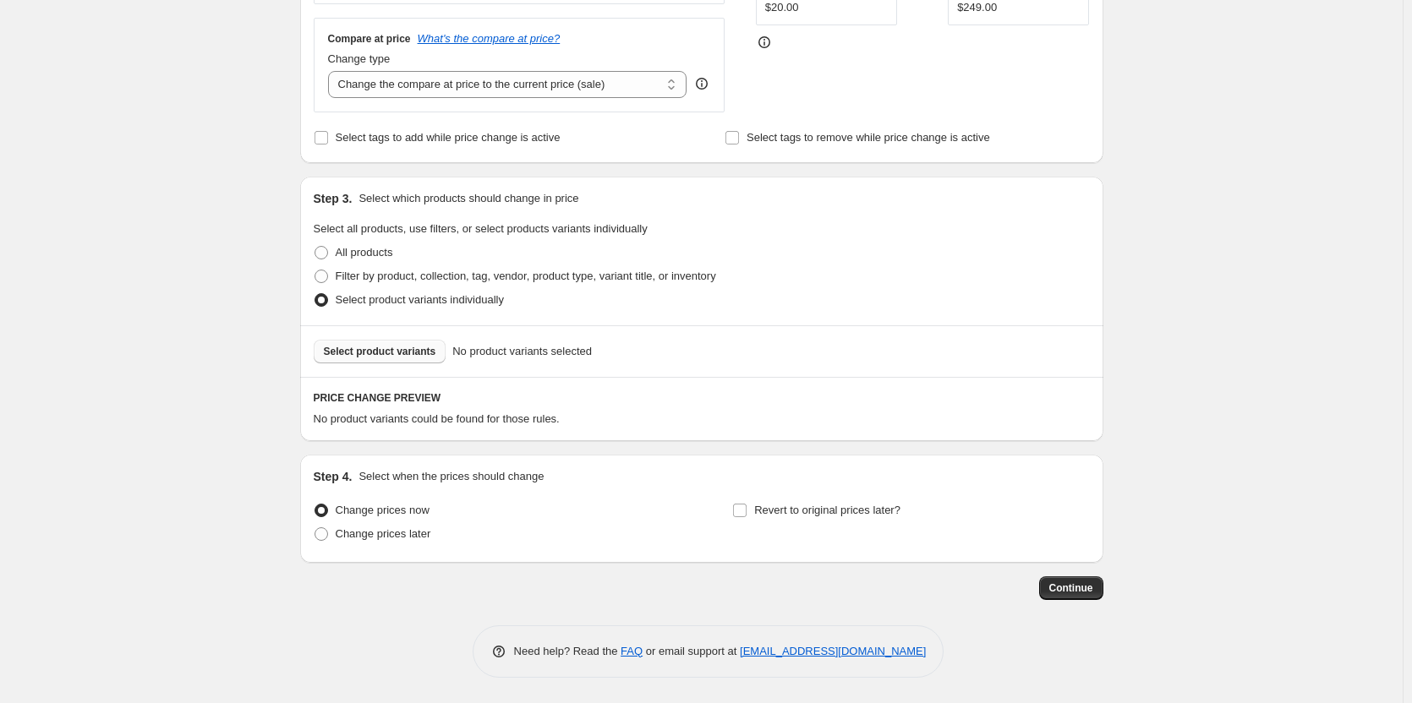
click at [413, 353] on span "Select product variants" at bounding box center [380, 352] width 112 height 14
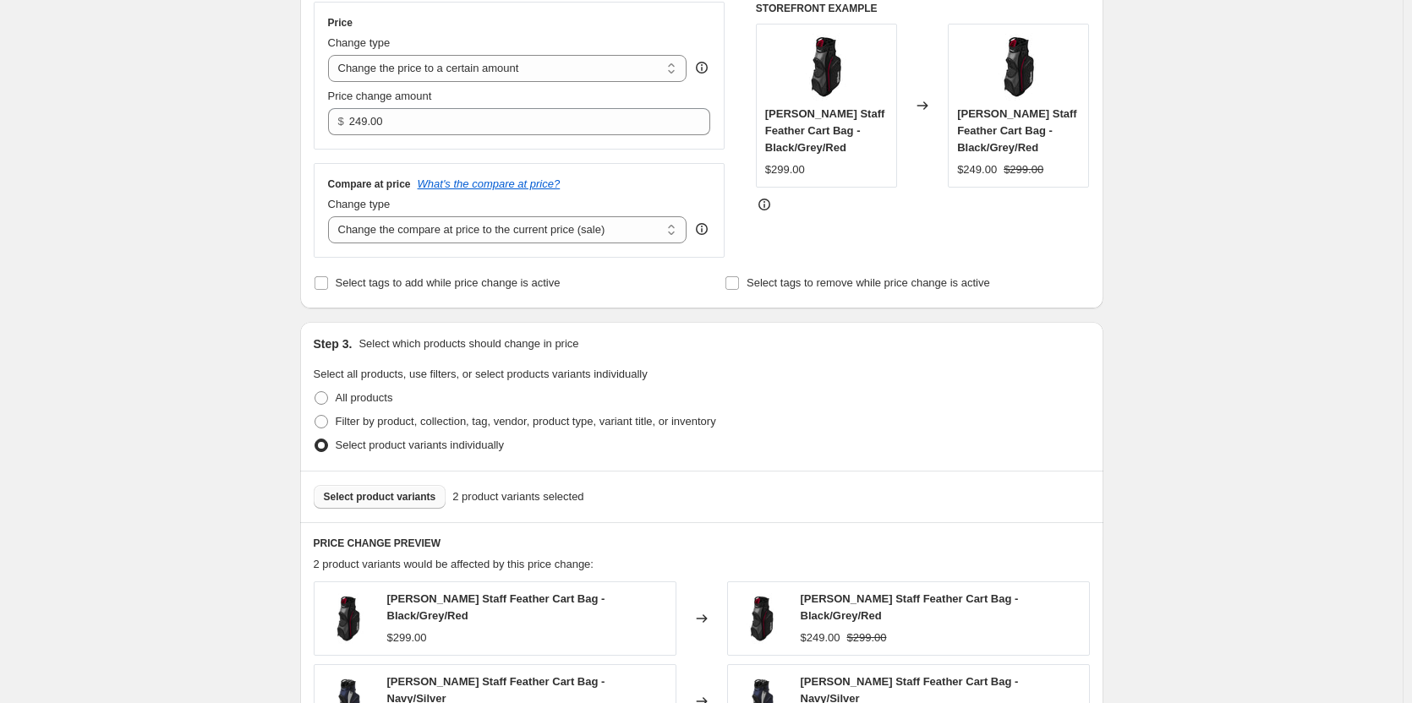
scroll to position [648, 0]
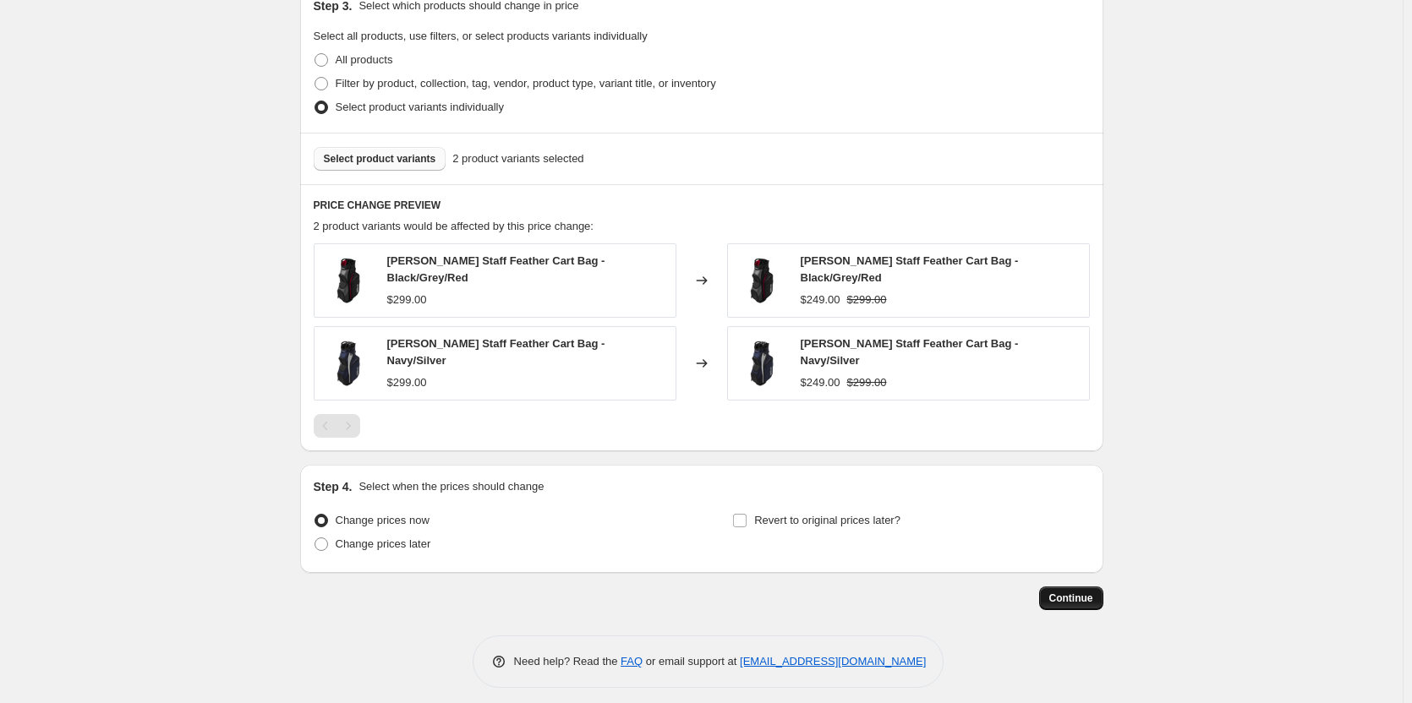
click at [1081, 592] on span "Continue" at bounding box center [1071, 599] width 44 height 14
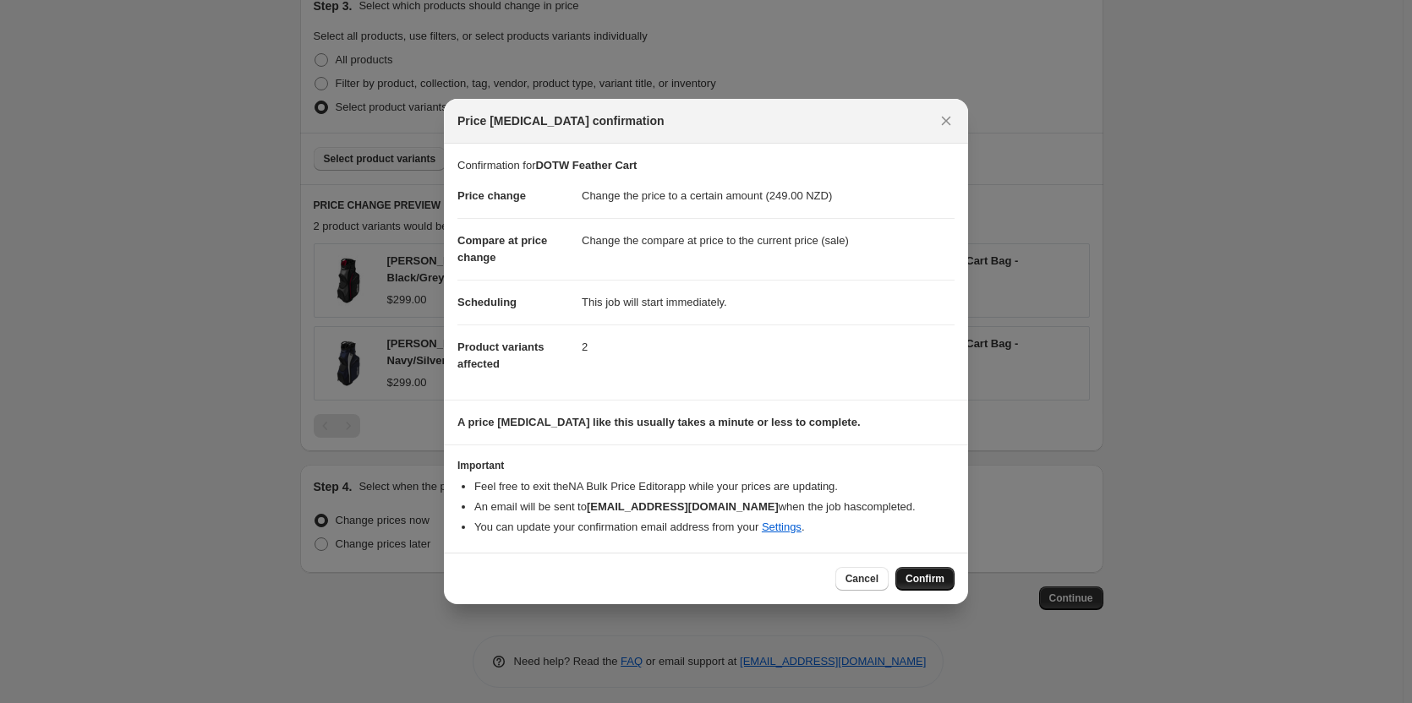
click at [925, 580] on span "Confirm" at bounding box center [924, 579] width 39 height 14
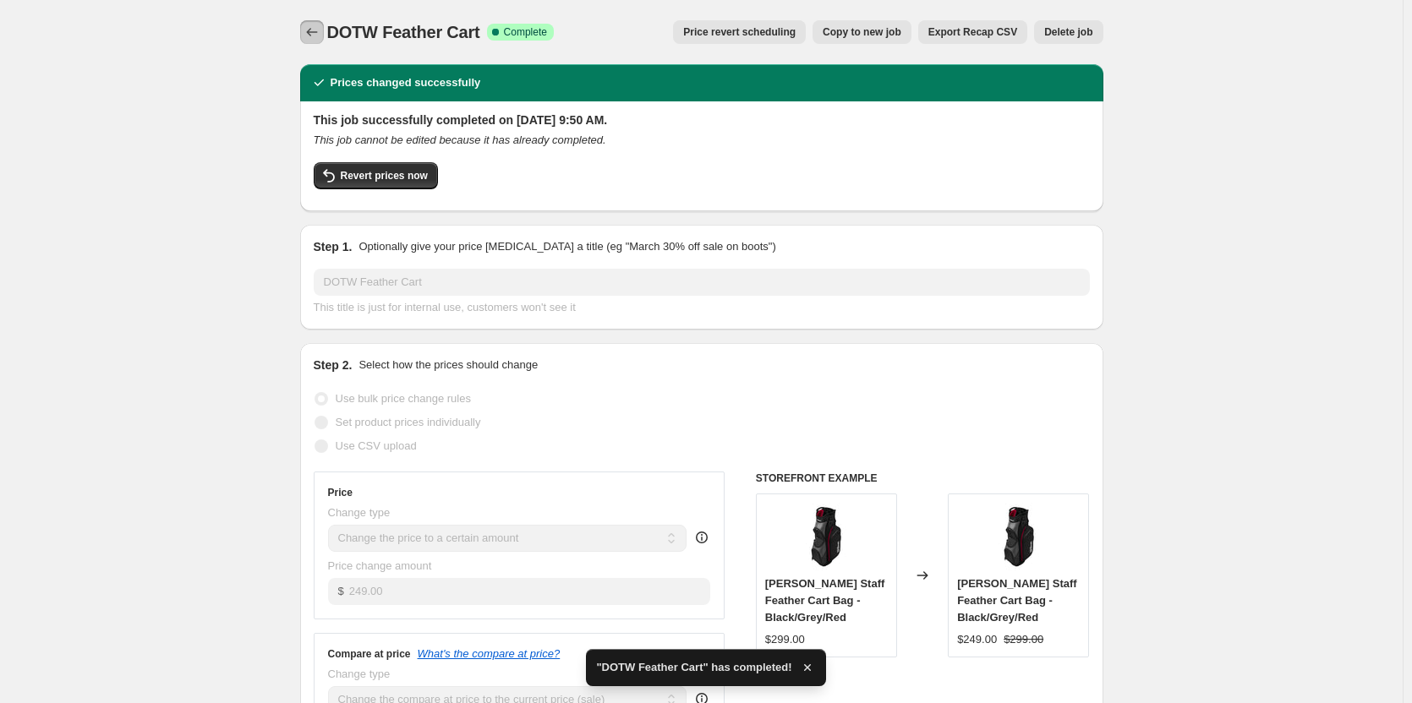
click at [314, 28] on icon "Price change jobs" at bounding box center [311, 32] width 17 height 17
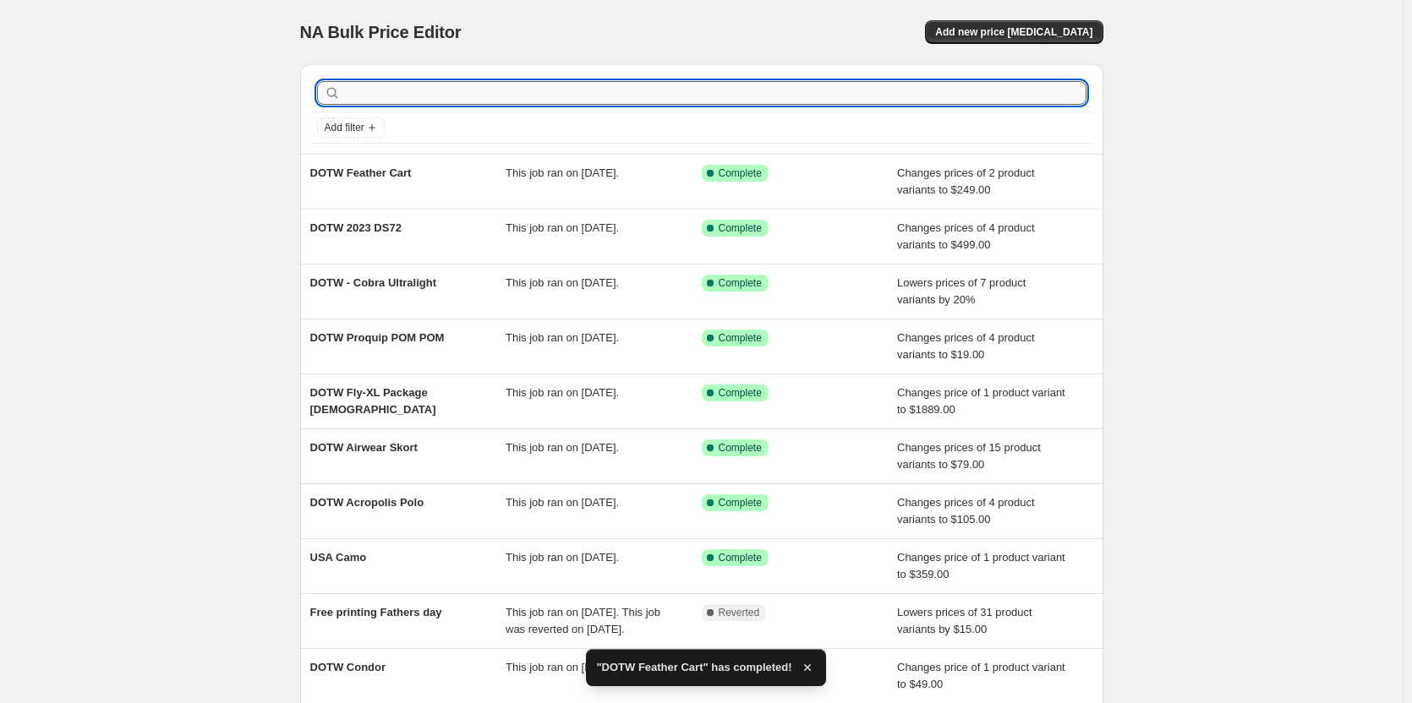
click at [438, 95] on input "text" at bounding box center [715, 93] width 742 height 24
type input "S"
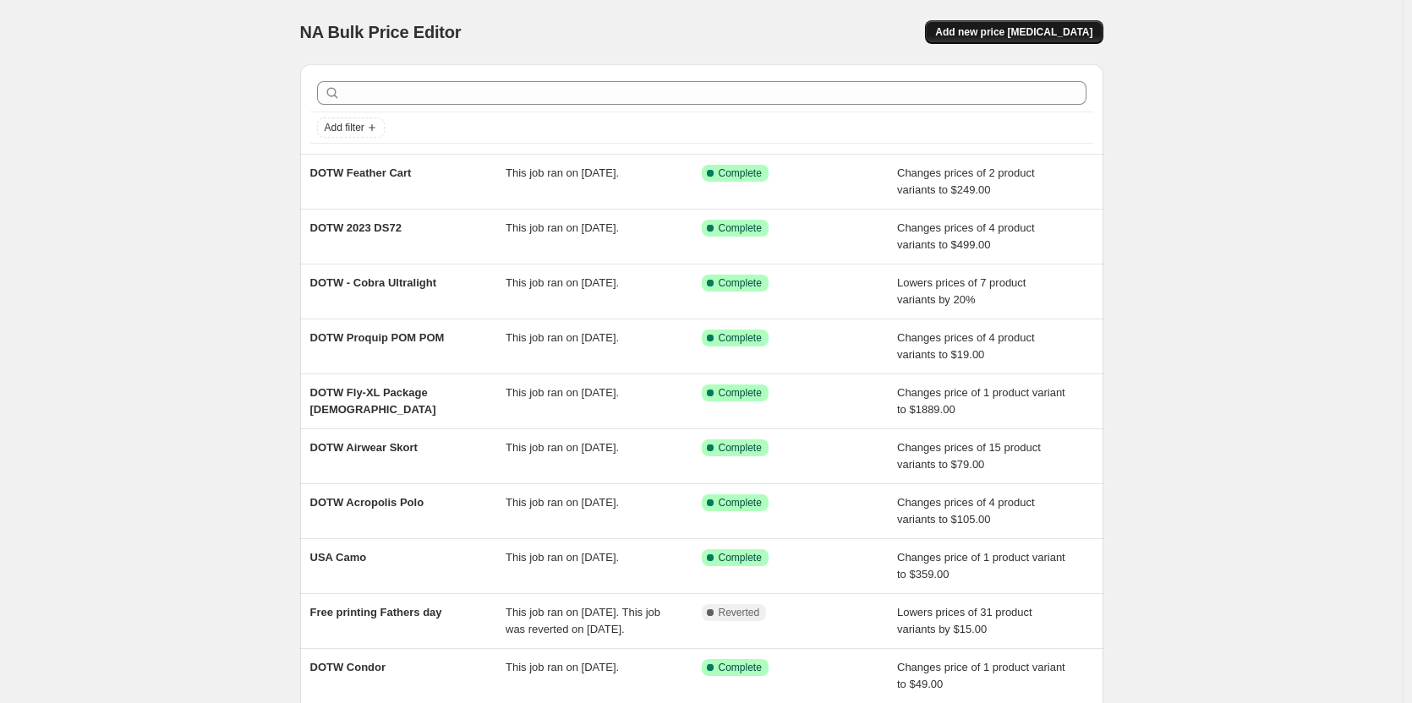
click at [1019, 31] on span "Add new price [MEDICAL_DATA]" at bounding box center [1013, 32] width 157 height 14
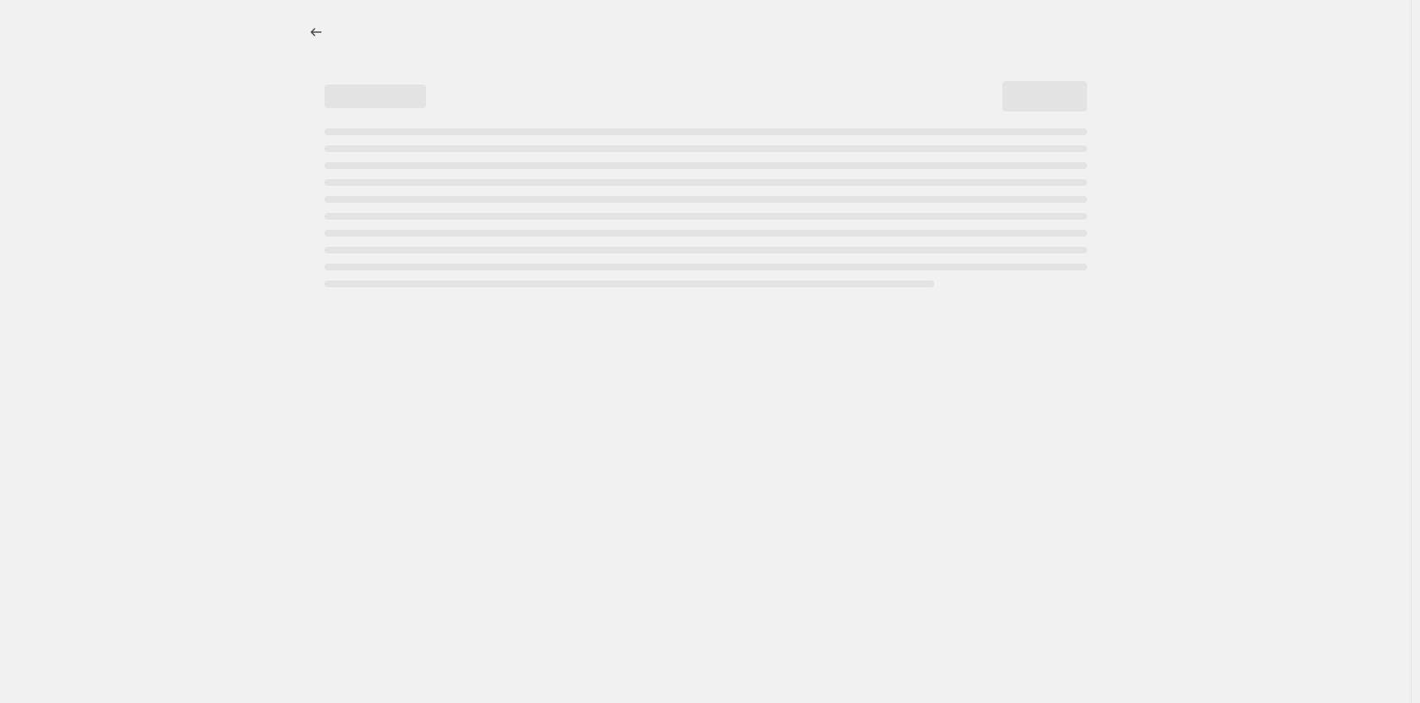
select select "percentage"
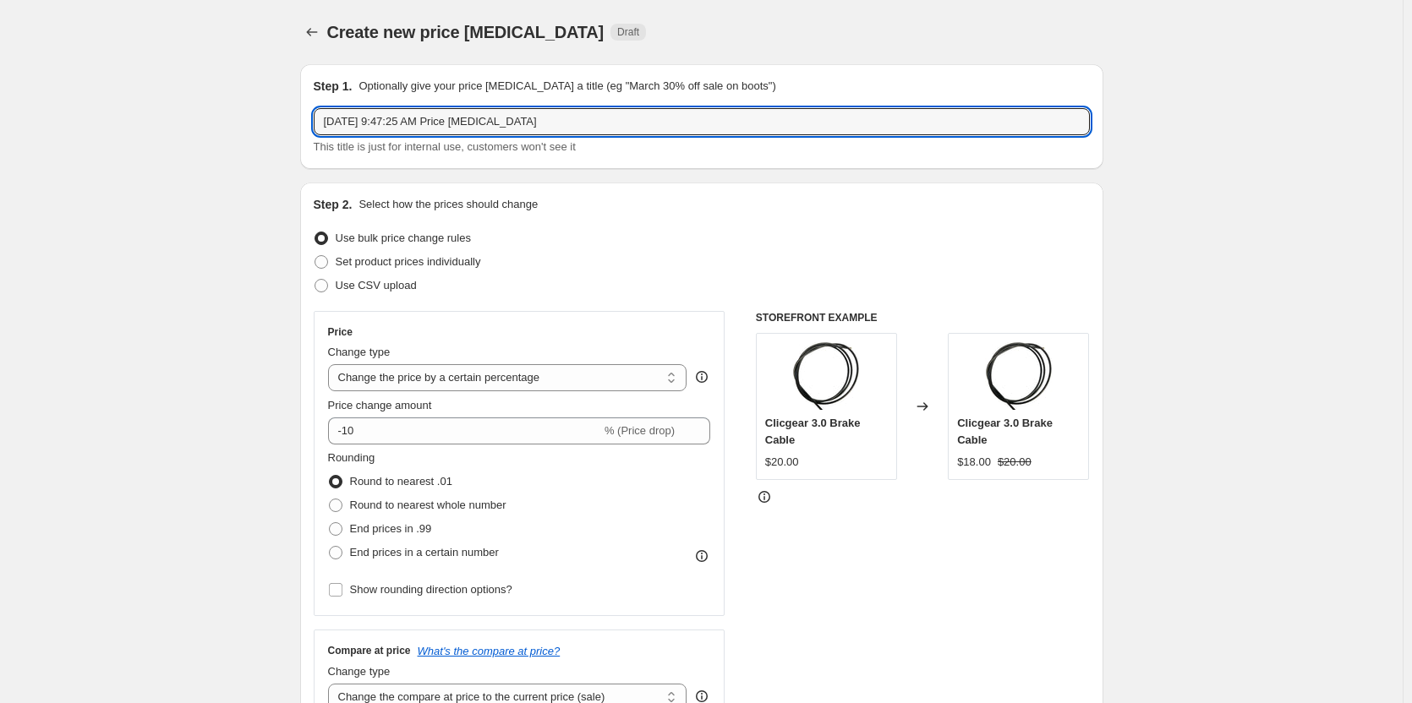
drag, startPoint x: 606, startPoint y: 127, endPoint x: 172, endPoint y: 127, distance: 434.5
click at [377, 121] on input "DOTW SAt Night Stay" at bounding box center [702, 121] width 776 height 27
type input "DOTW Sat Night Stay"
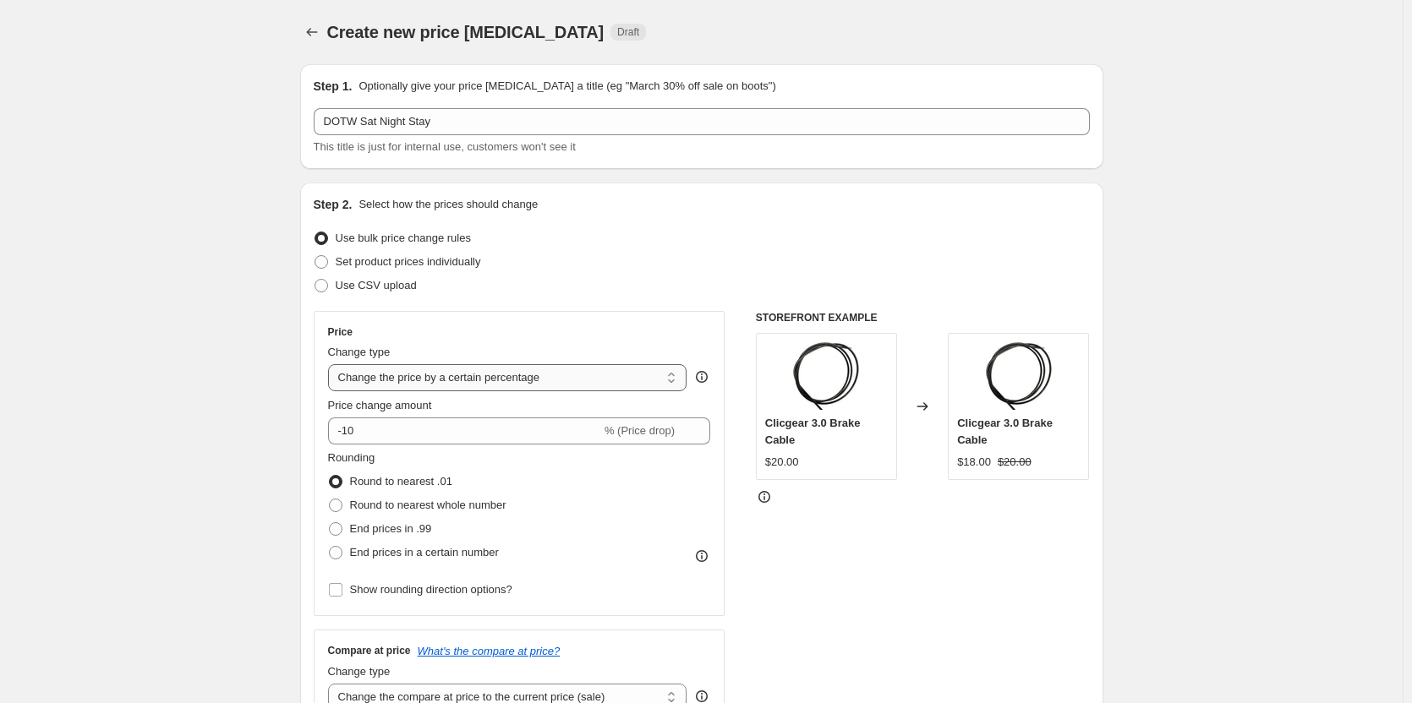
click at [398, 379] on select "Change the price to a certain amount Change the price by a certain amount Chang…" at bounding box center [507, 377] width 359 height 27
select select "by"
click at [331, 364] on select "Change the price to a certain amount Change the price by a certain amount Chang…" at bounding box center [507, 377] width 359 height 27
type input "-10.00"
click at [468, 376] on select "Change the price to a certain amount Change the price by a certain amount Chang…" at bounding box center [507, 377] width 359 height 27
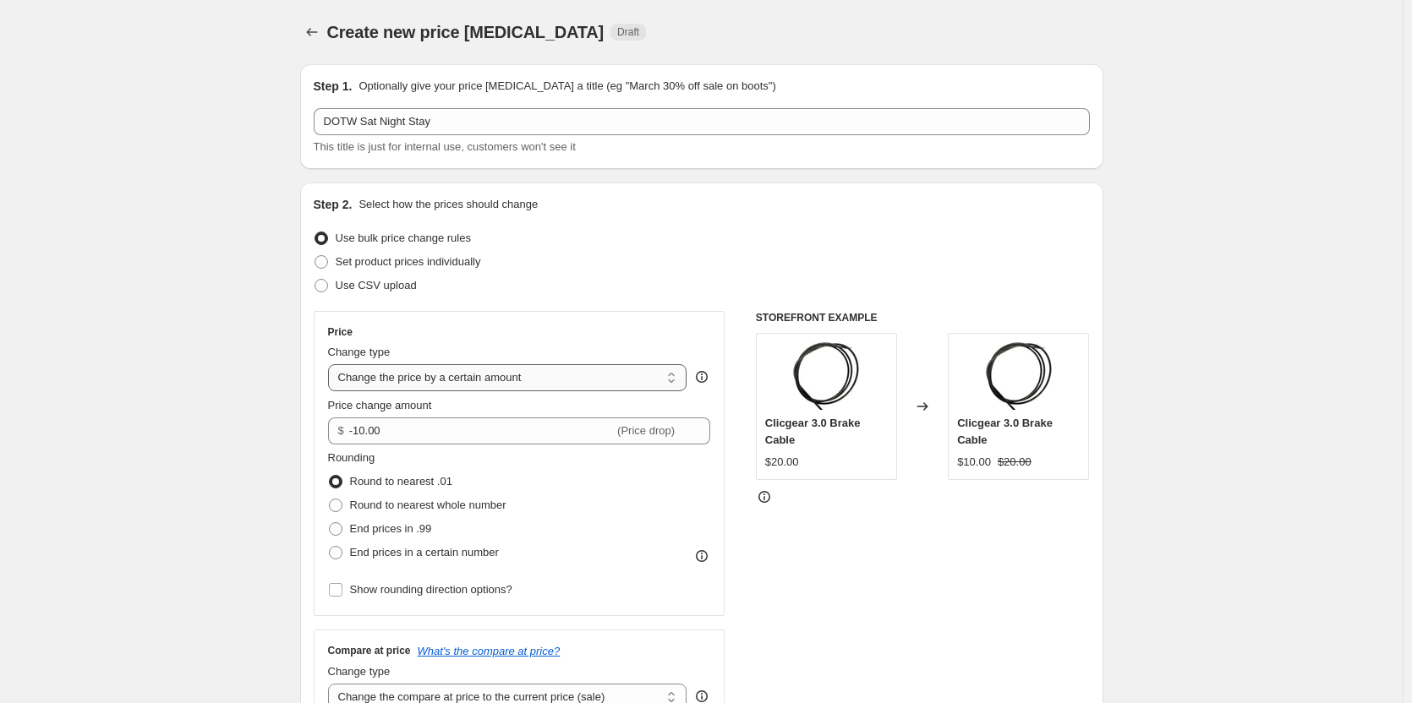
select select "to"
click at [331, 364] on select "Change the price to a certain amount Change the price by a certain amount Chang…" at bounding box center [507, 377] width 359 height 27
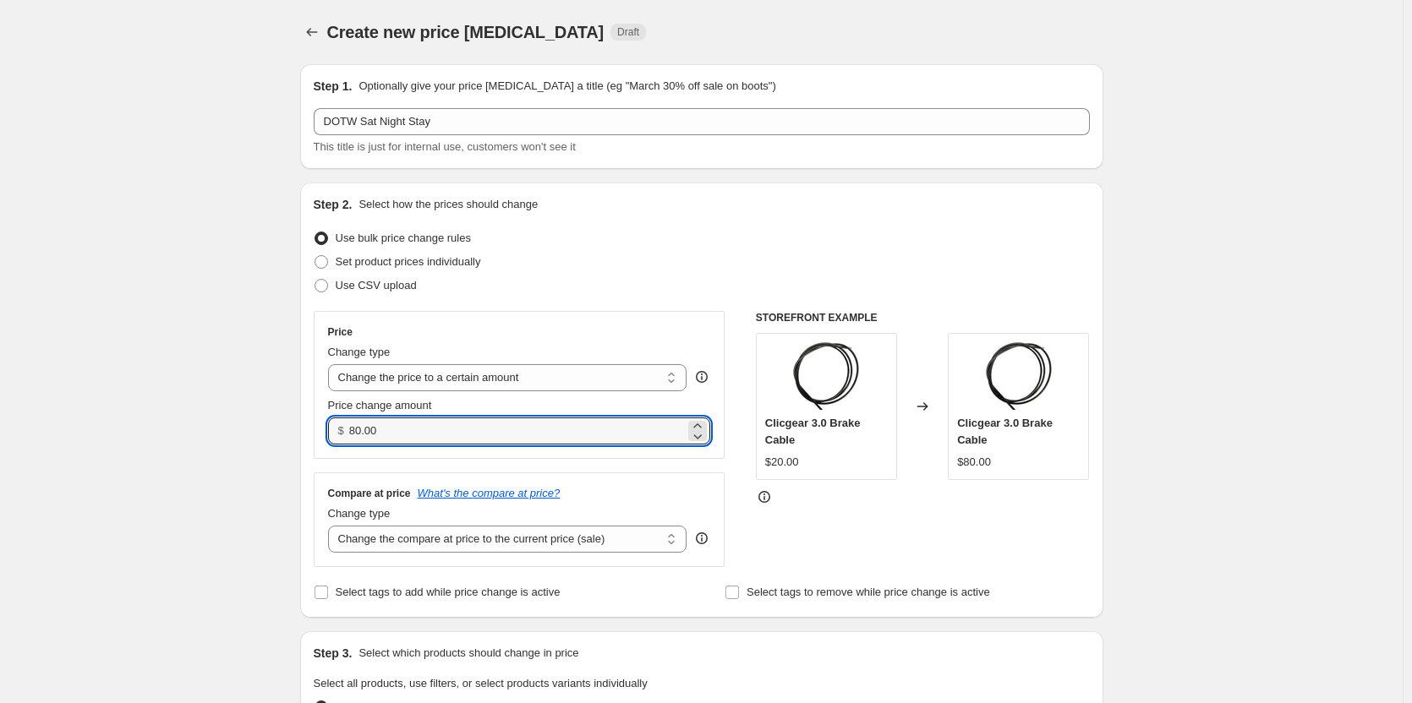
drag, startPoint x: 432, startPoint y: 433, endPoint x: 211, endPoint y: 440, distance: 220.8
type input "99.00"
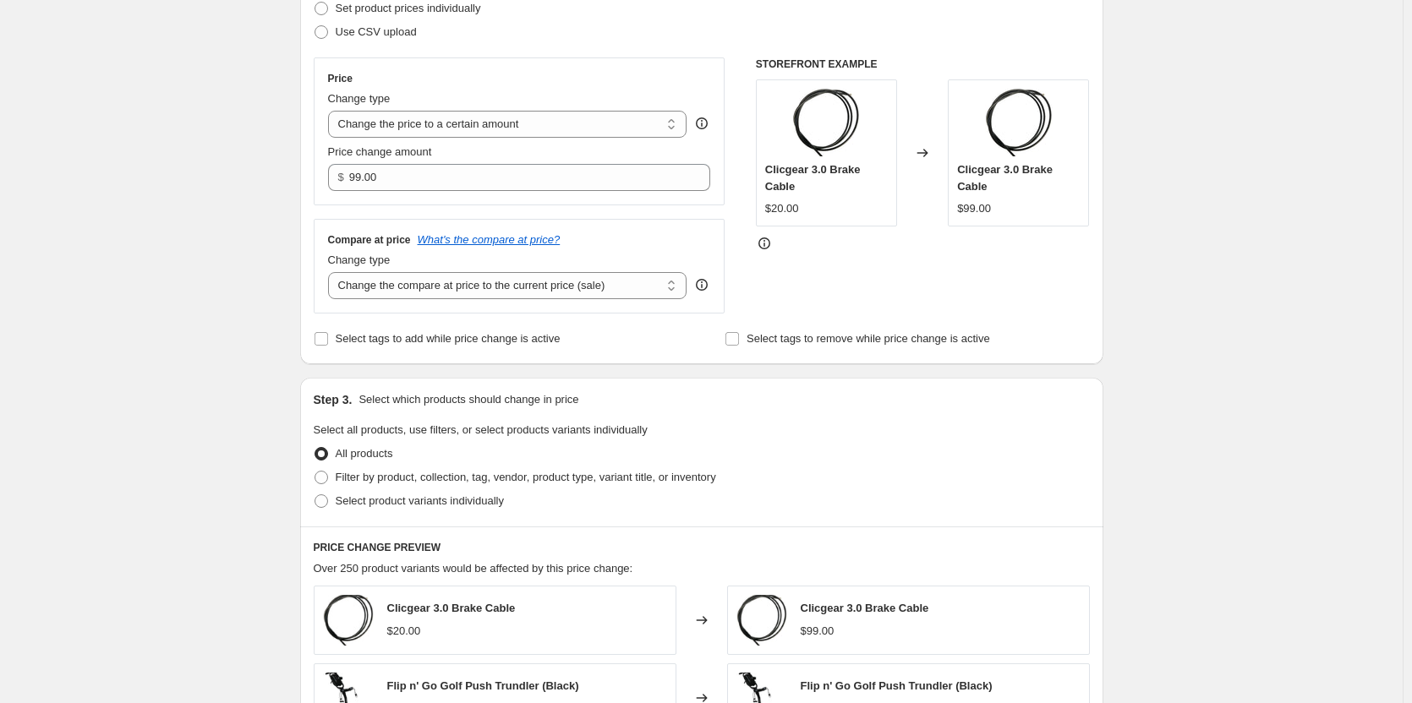
scroll to position [676, 0]
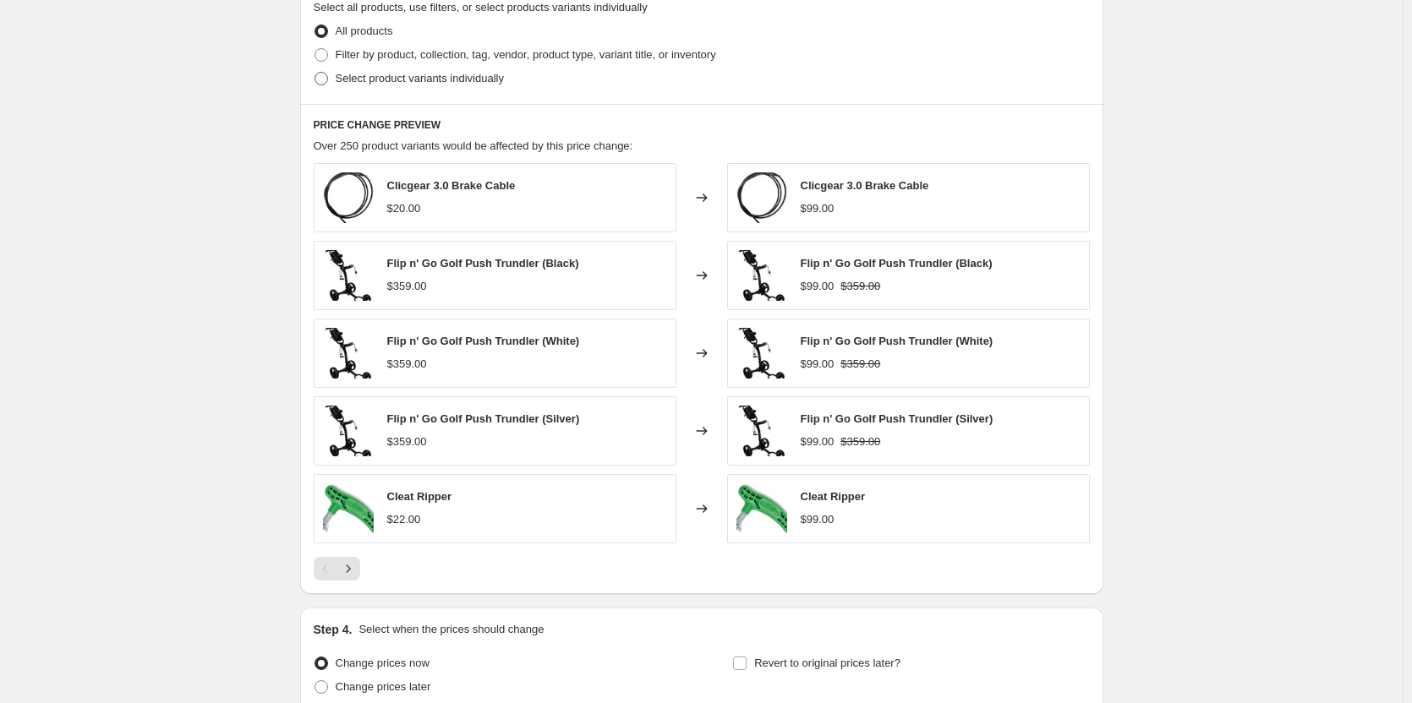
click at [345, 75] on span "Select product variants individually" at bounding box center [420, 78] width 168 height 13
click at [315, 73] on input "Select product variants individually" at bounding box center [314, 72] width 1 height 1
radio input "true"
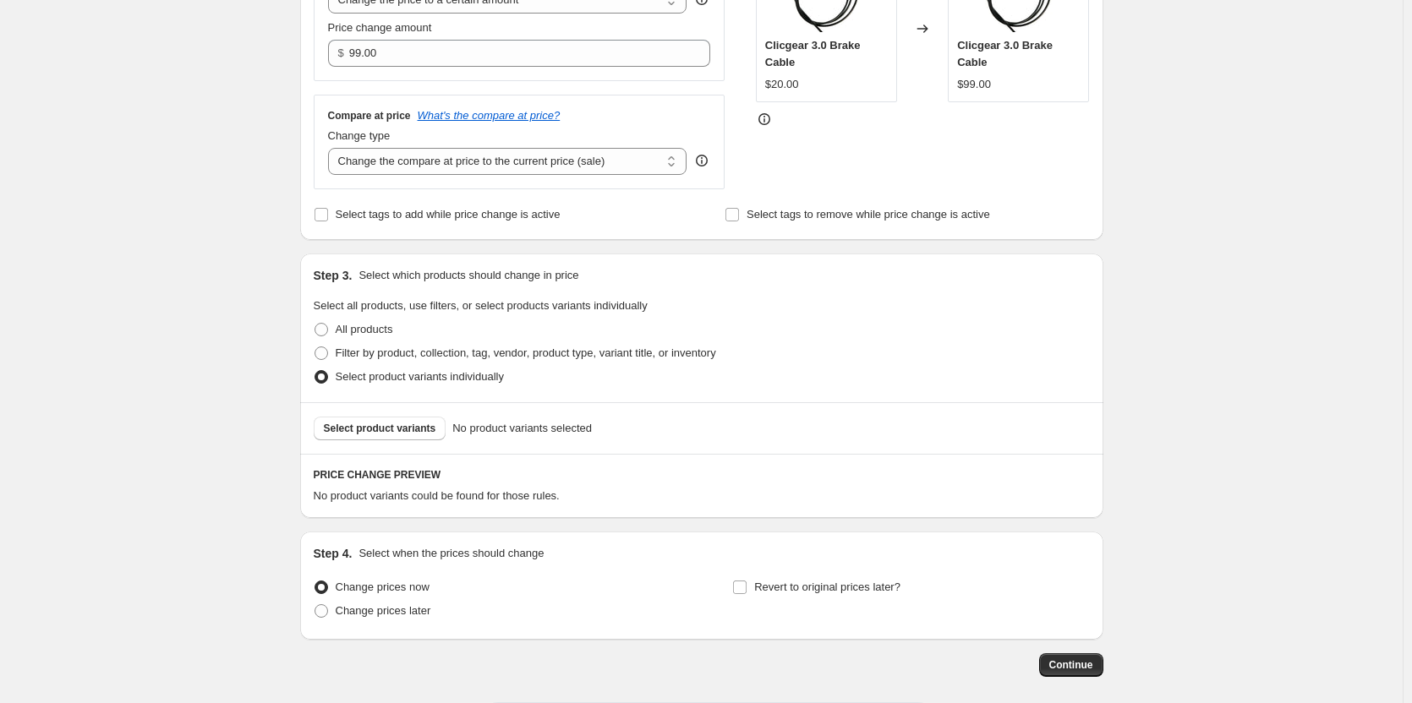
scroll to position [286, 0]
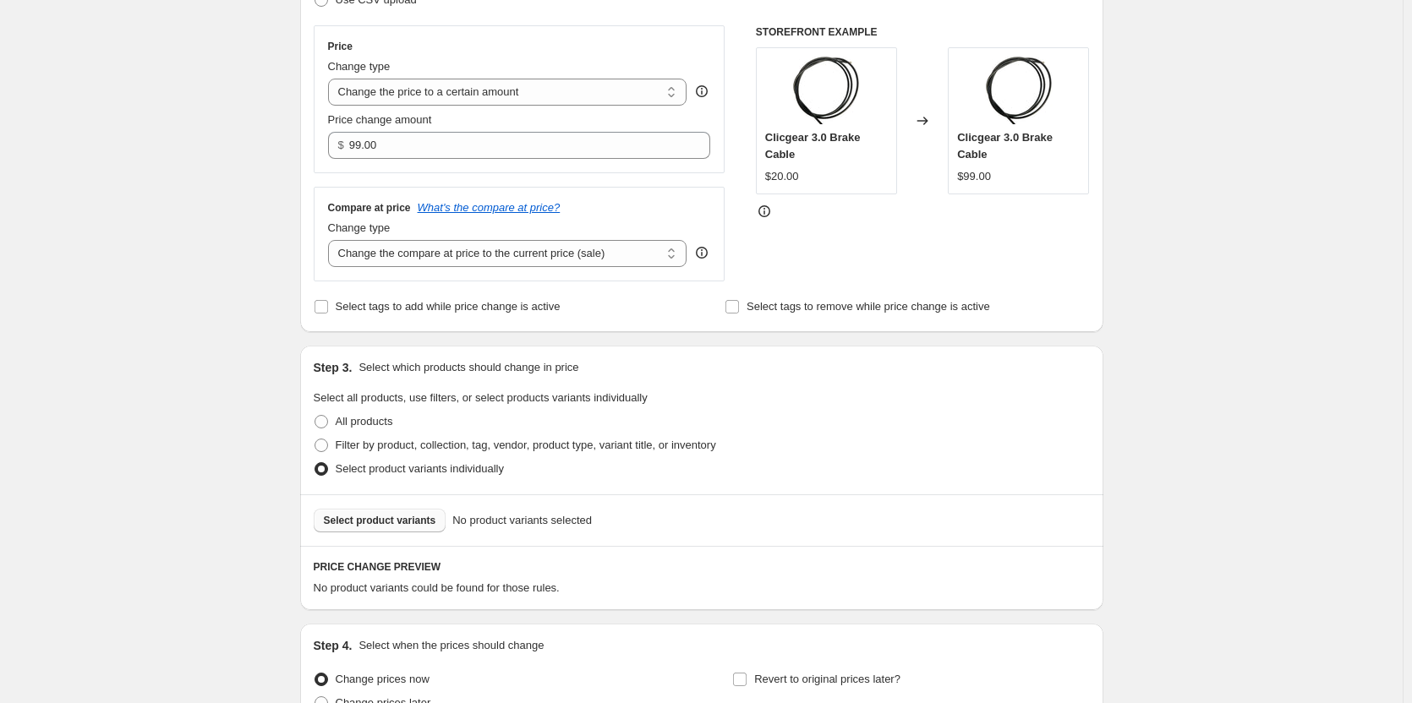
click at [374, 518] on span "Select product variants" at bounding box center [380, 521] width 112 height 14
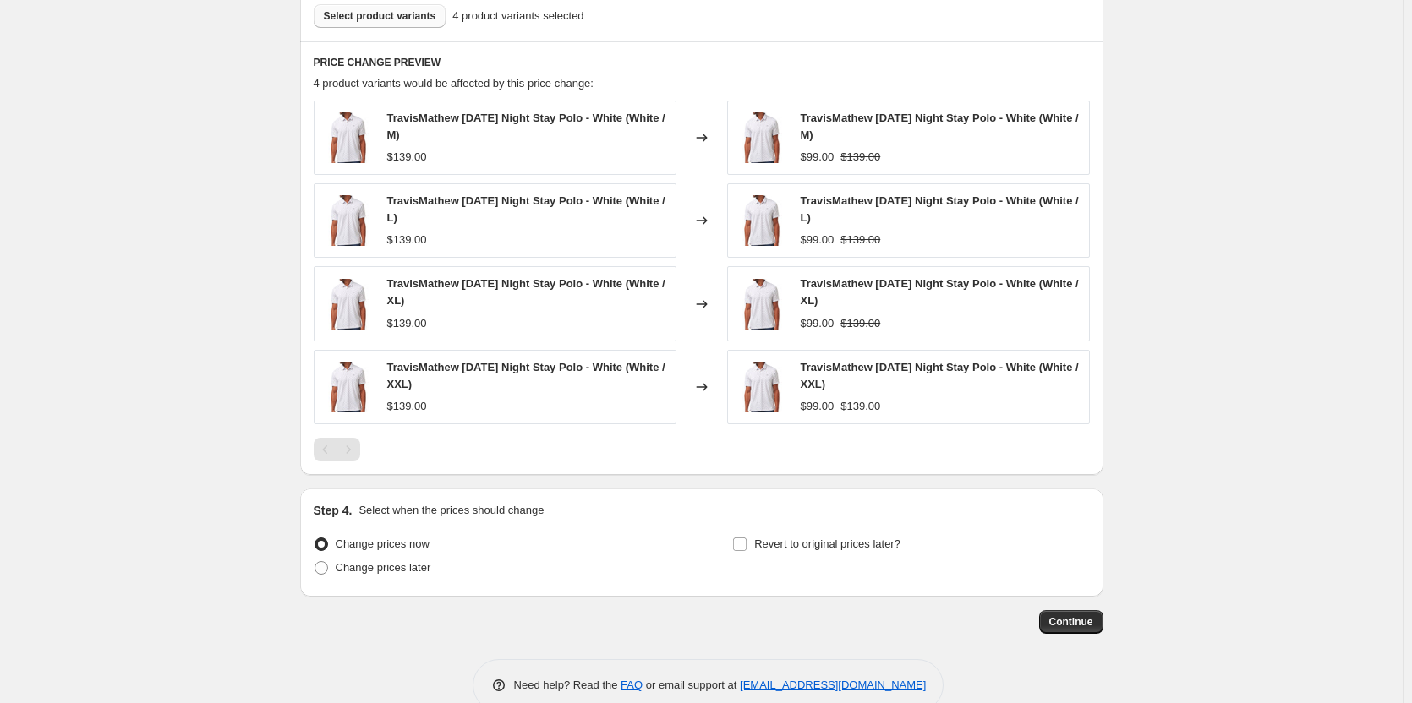
scroll to position [793, 0]
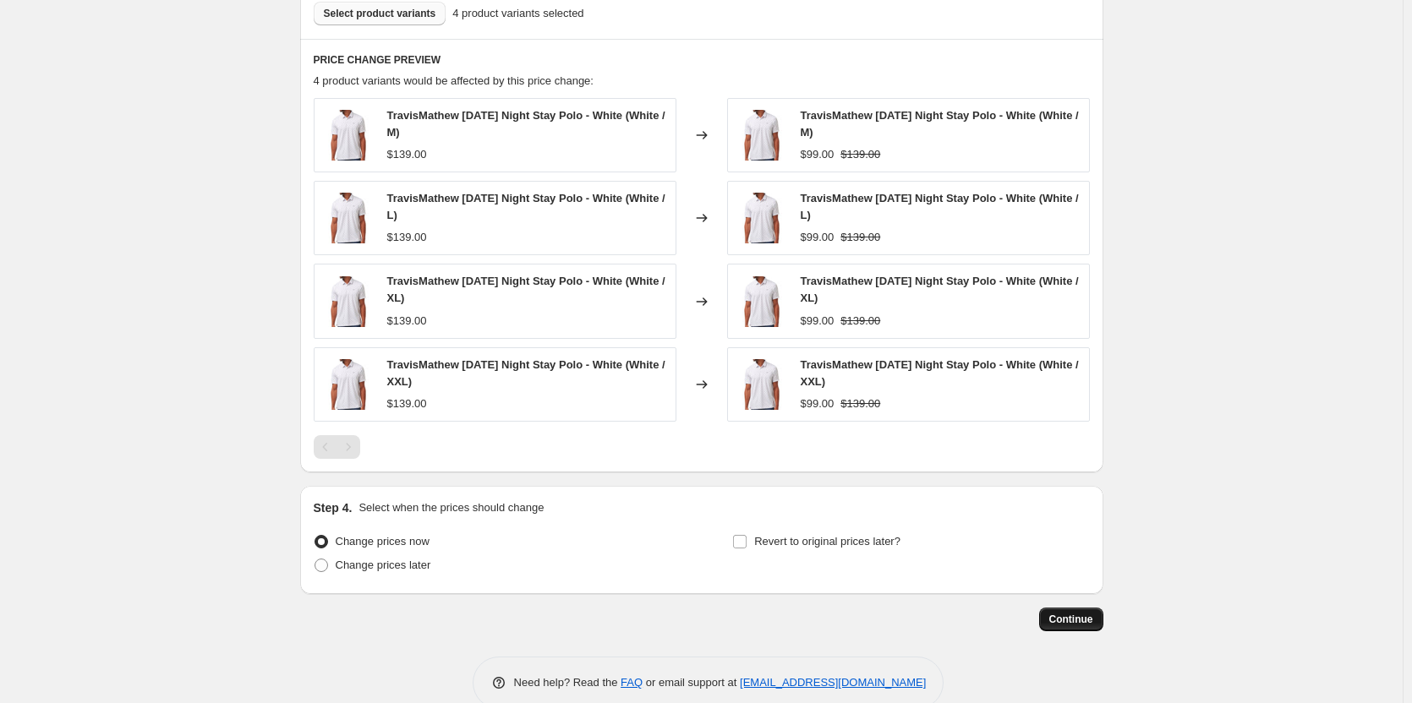
click at [1081, 624] on span "Continue" at bounding box center [1071, 620] width 44 height 14
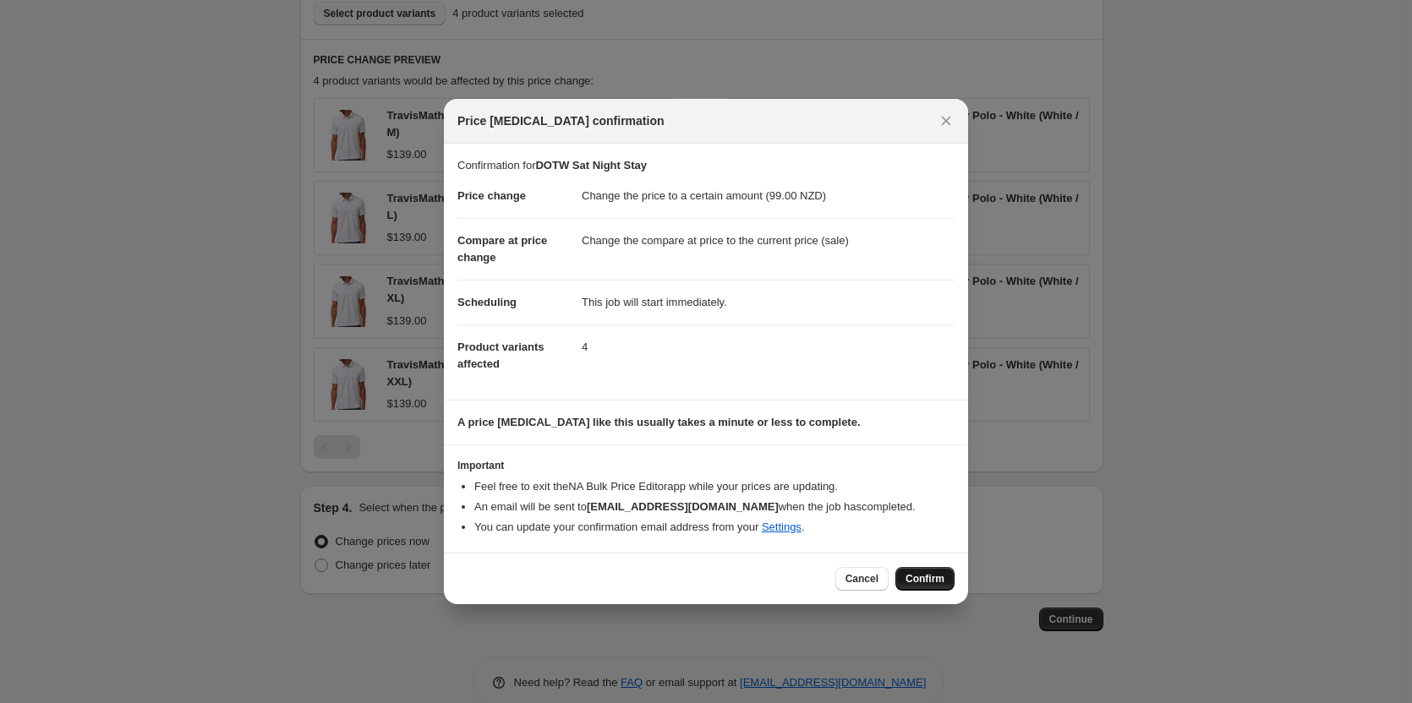
click at [930, 582] on span "Confirm" at bounding box center [924, 579] width 39 height 14
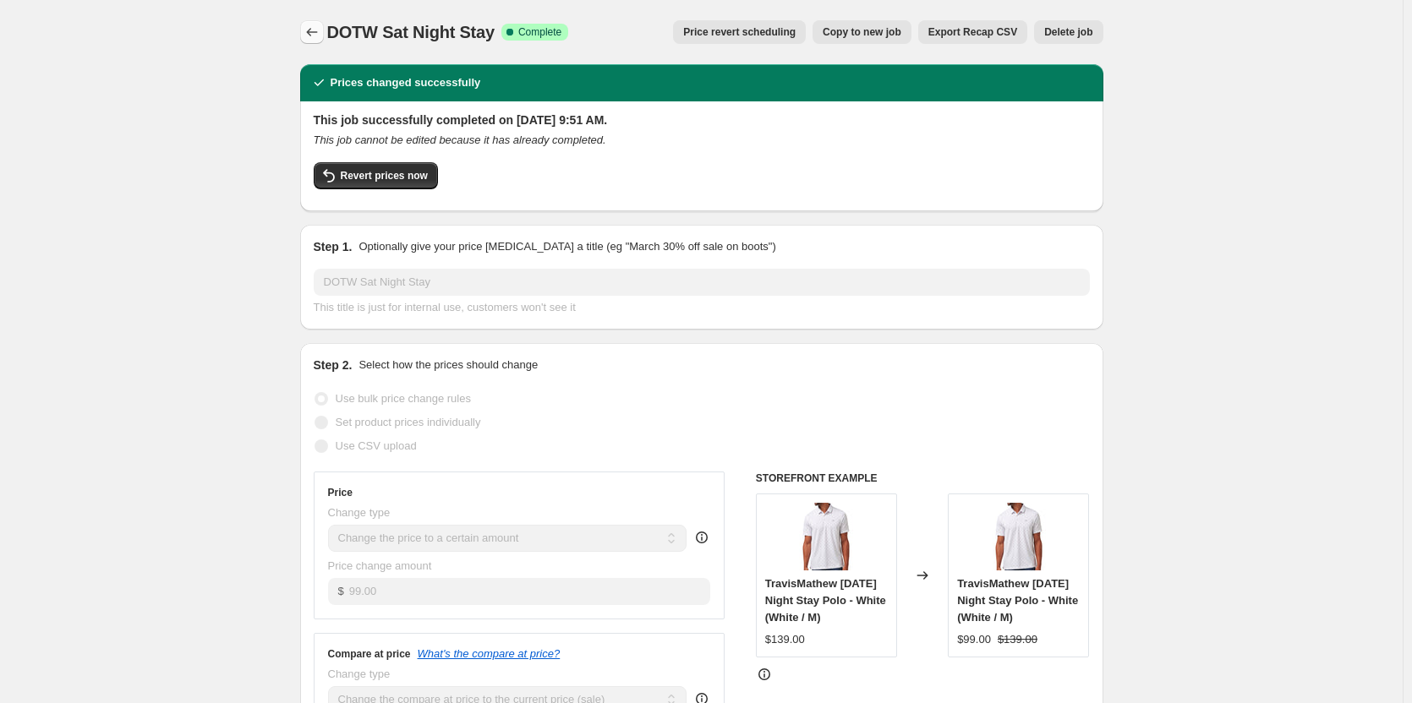
click at [316, 26] on icon "Price change jobs" at bounding box center [311, 32] width 17 height 17
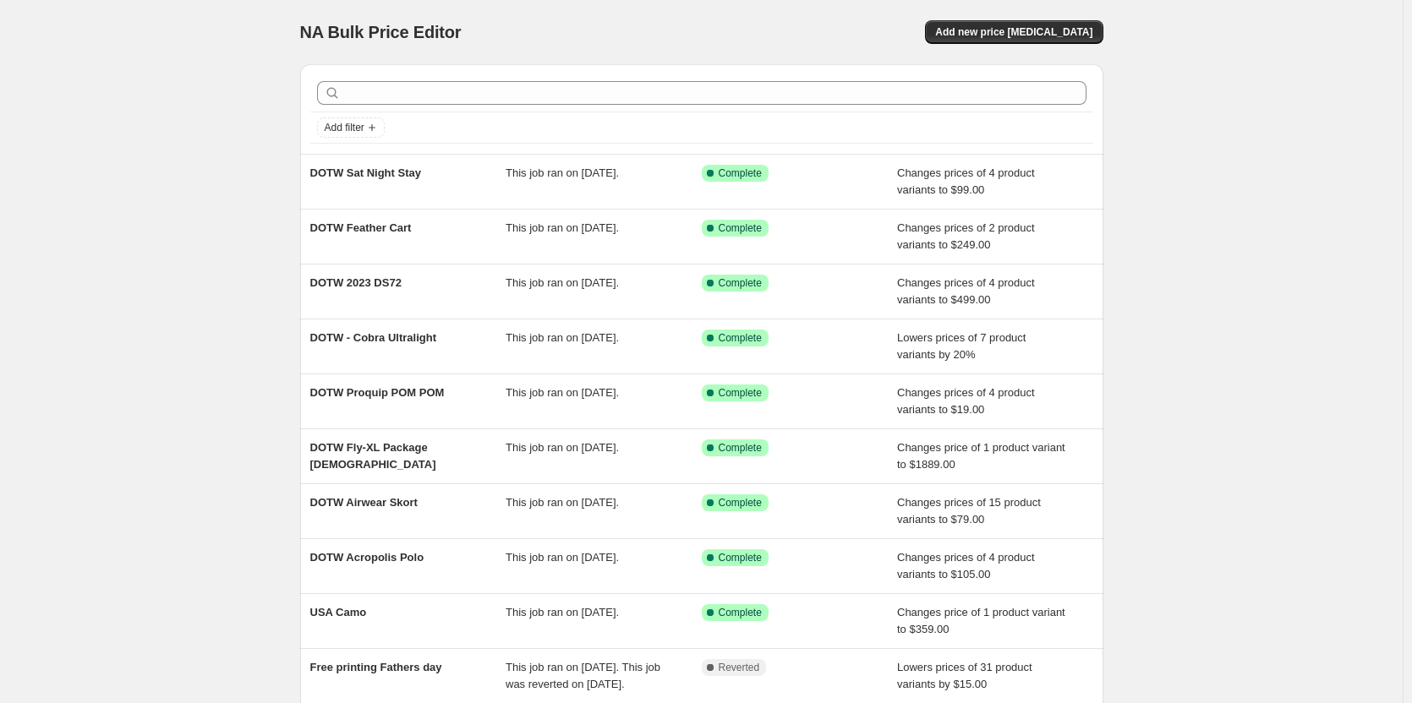
click at [1255, 56] on div "NA Bulk Price Editor. This page is ready NA Bulk Price Editor Add new price [ME…" at bounding box center [701, 435] width 1403 height 871
drag, startPoint x: 1111, startPoint y: 443, endPoint x: 1136, endPoint y: 460, distance: 30.5
click at [1136, 460] on div "NA Bulk Price Editor. This page is ready NA Bulk Price Editor Add new price [ME…" at bounding box center [701, 435] width 1403 height 871
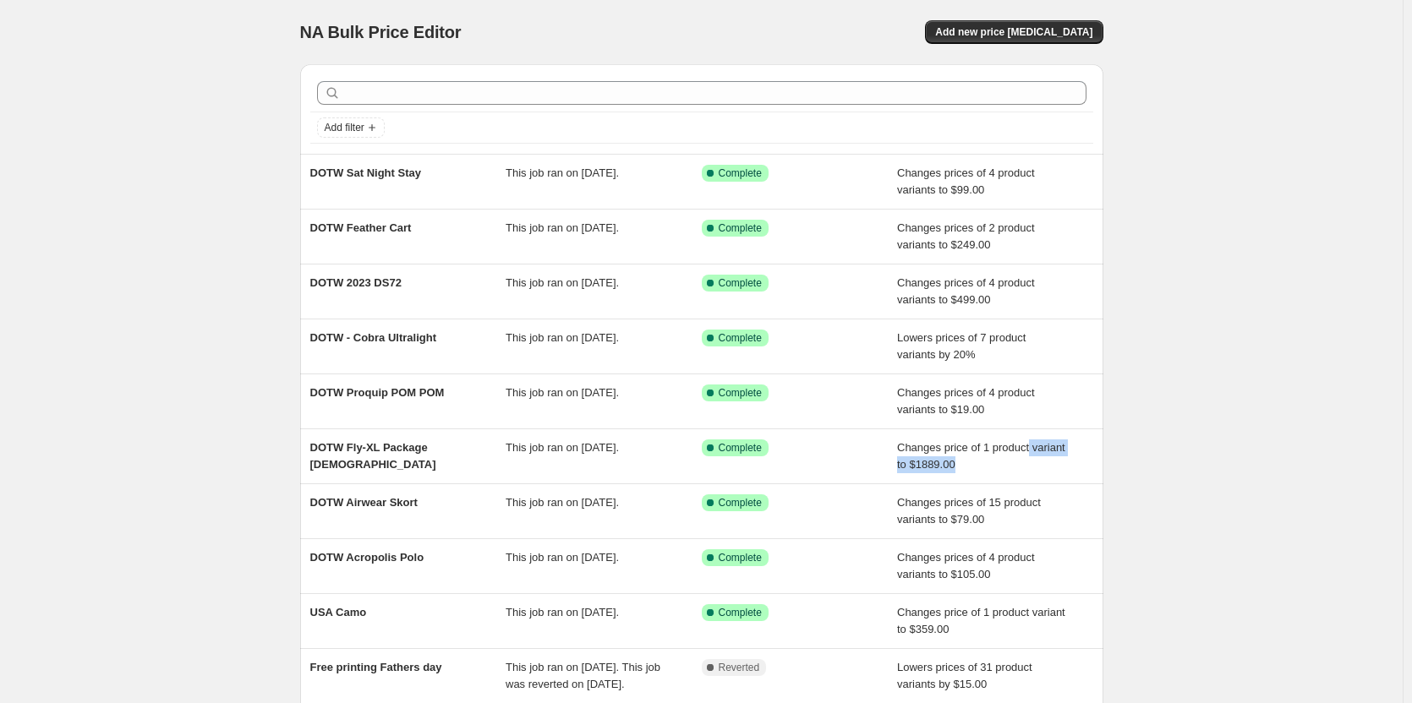
click at [1168, 442] on div "NA Bulk Price Editor. This page is ready NA Bulk Price Editor Add new price [ME…" at bounding box center [701, 435] width 1403 height 871
click at [1229, 423] on div "NA Bulk Price Editor. This page is ready NA Bulk Price Editor Add new price [ME…" at bounding box center [701, 435] width 1403 height 871
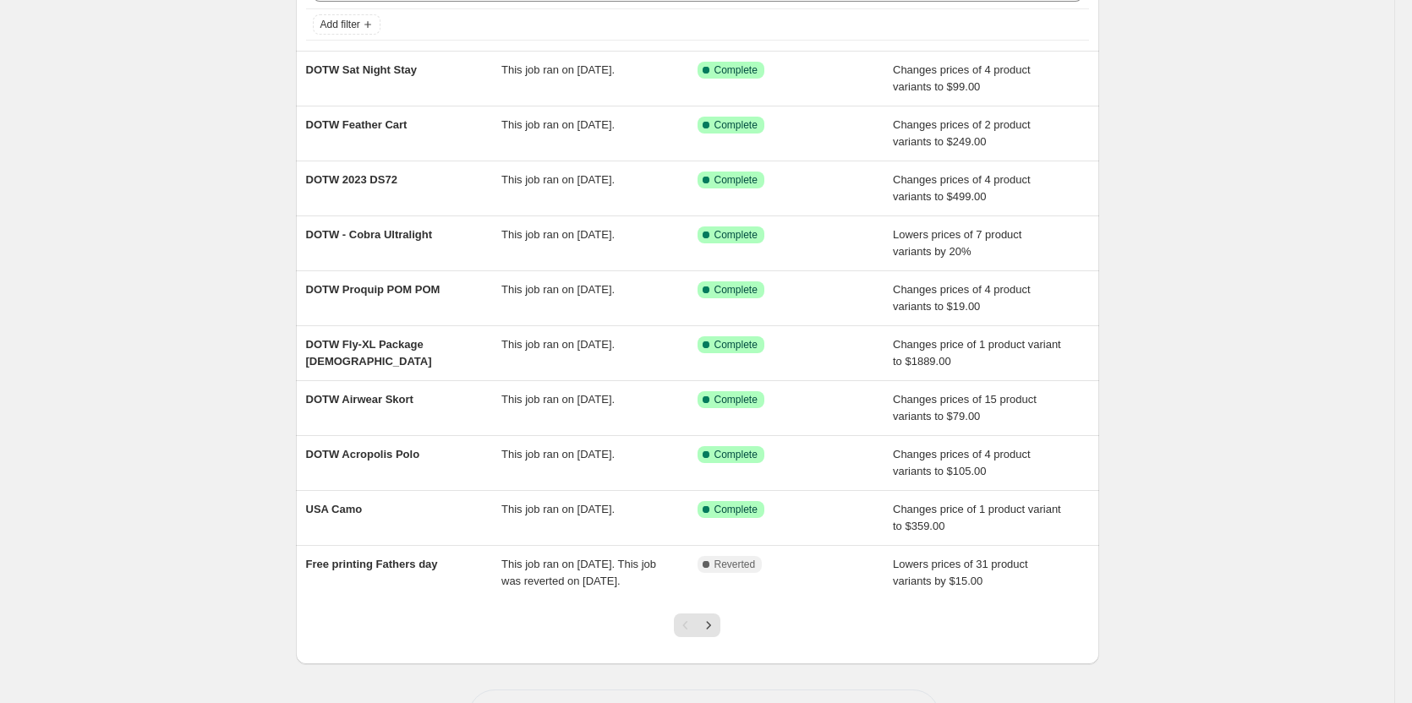
scroll to position [184, 0]
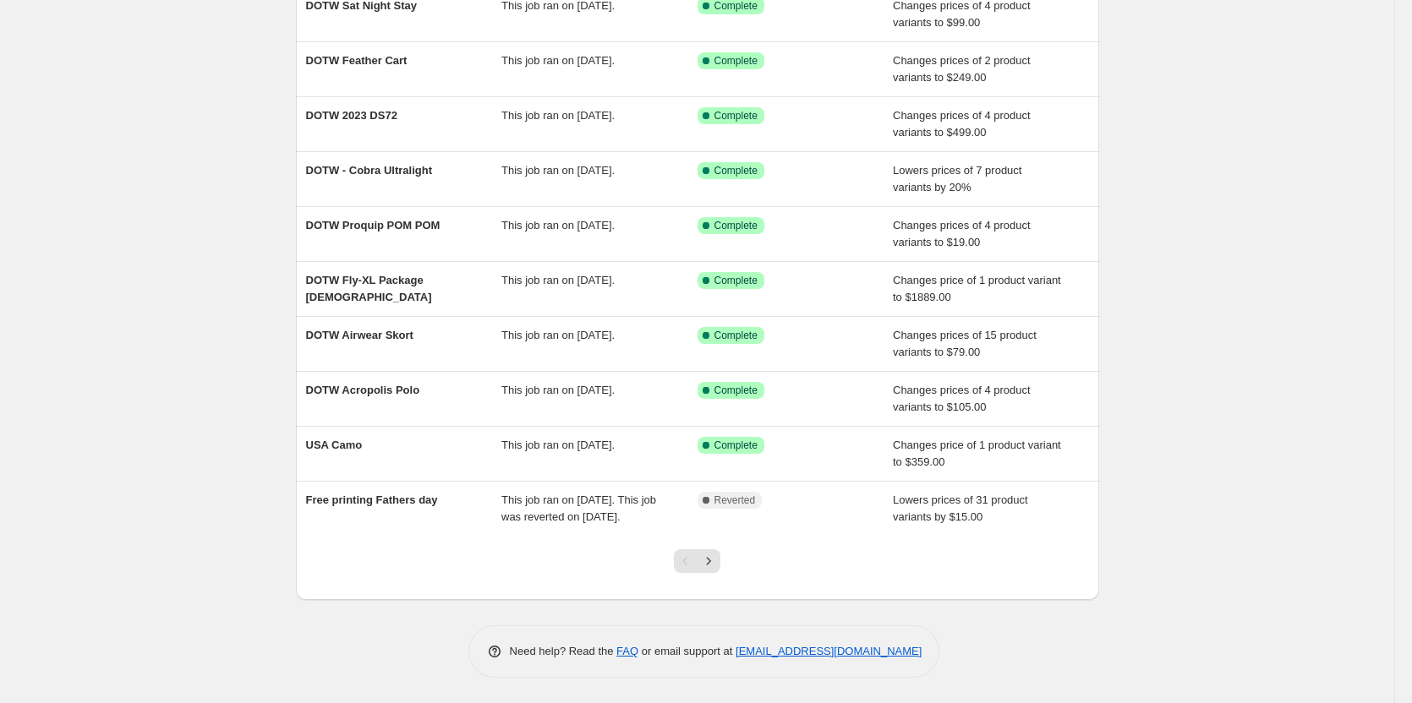
click at [178, 57] on div "NA Bulk Price Editor. This page is ready NA Bulk Price Editor Add new price [ME…" at bounding box center [697, 268] width 1394 height 871
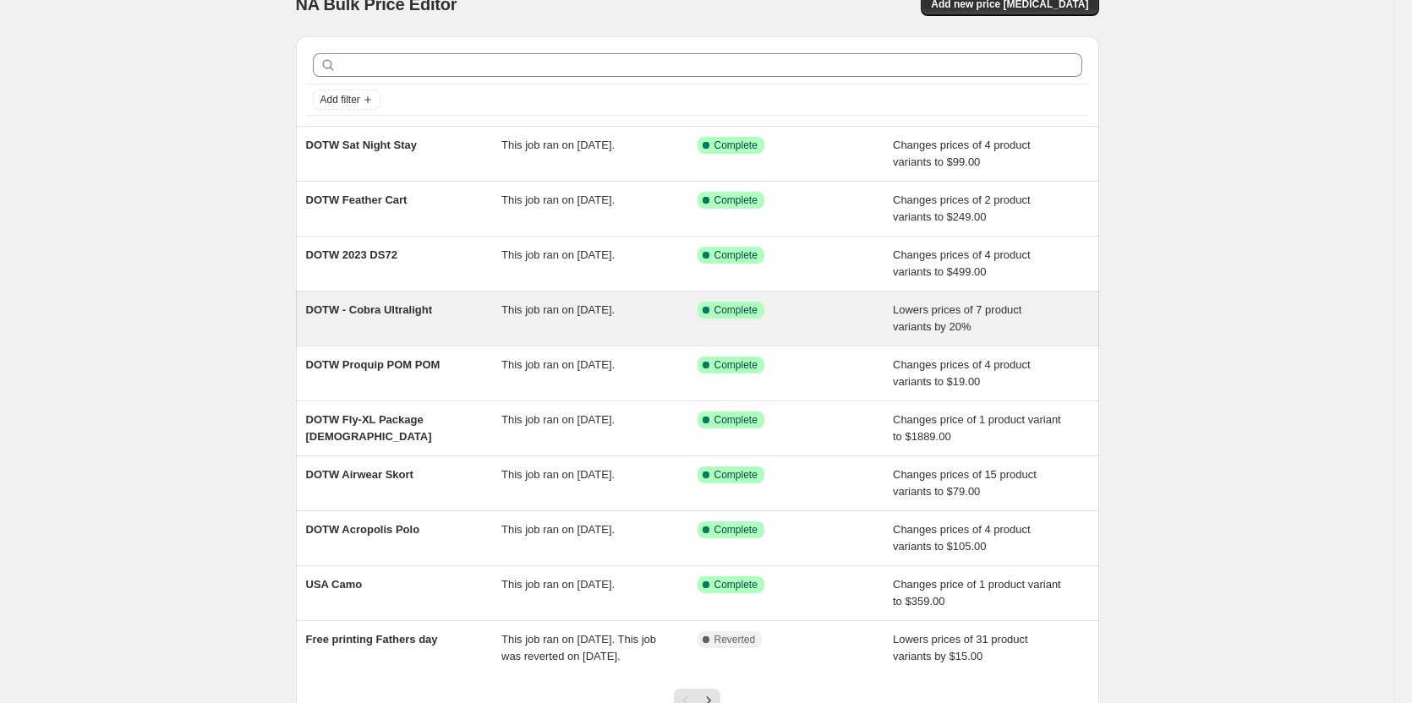
scroll to position [15, 0]
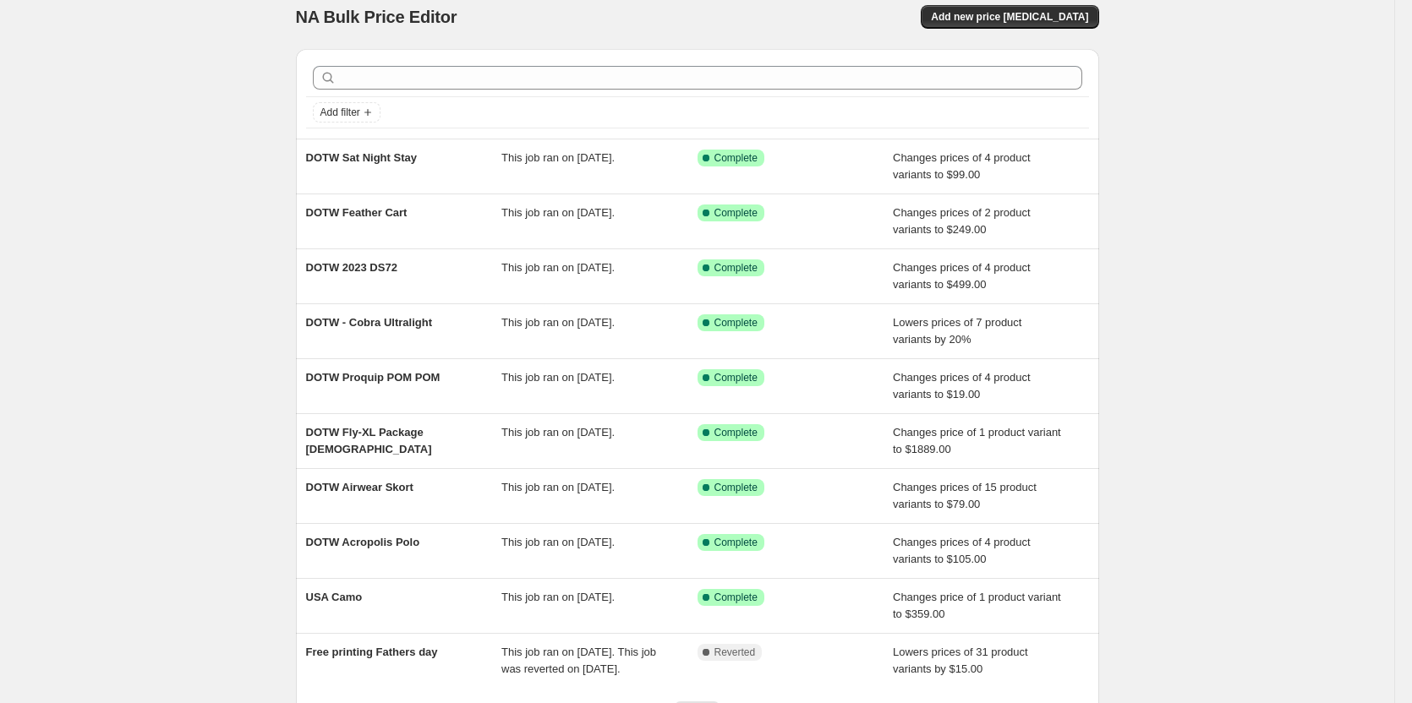
click at [1226, 175] on div "NA Bulk Price Editor. This page is ready NA Bulk Price Editor Add new price [ME…" at bounding box center [697, 420] width 1394 height 871
click at [1251, 150] on div "NA Bulk Price Editor. This page is ready NA Bulk Price Editor Add new price [ME…" at bounding box center [697, 420] width 1394 height 871
